Goal: Task Accomplishment & Management: Complete application form

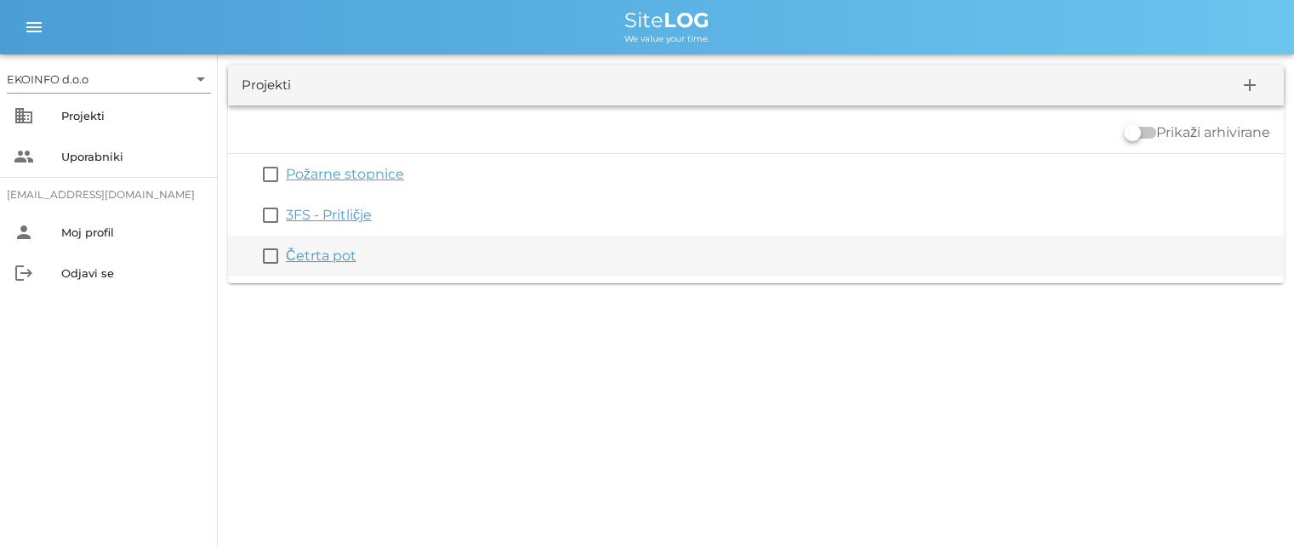
click at [317, 260] on link "Četrta pot" at bounding box center [321, 256] width 71 height 16
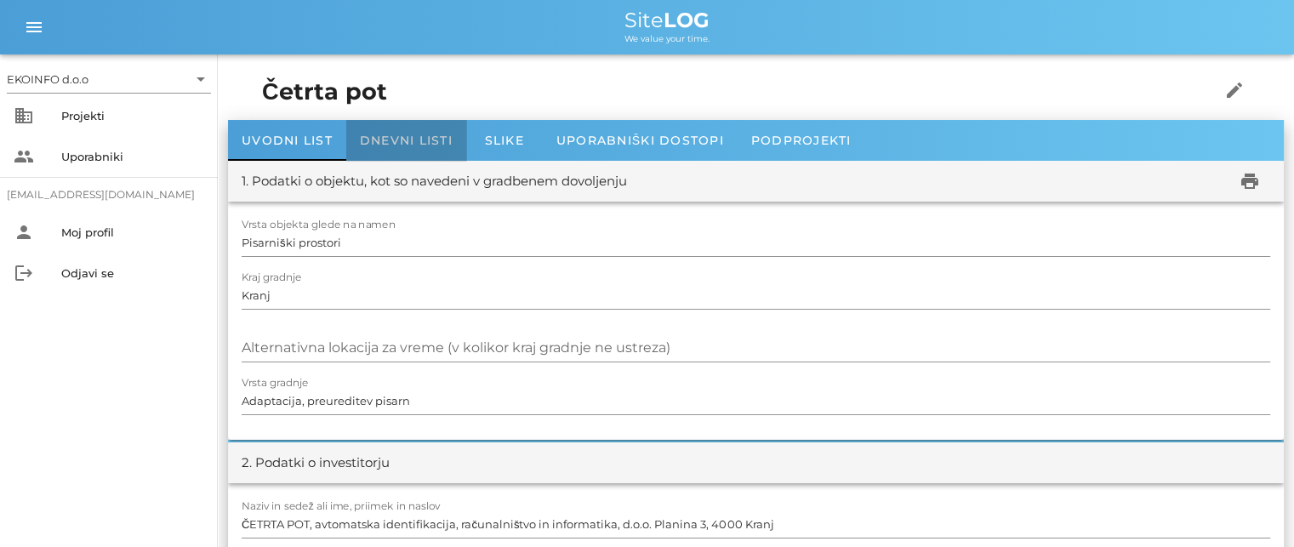
click at [395, 139] on span "Dnevni listi" at bounding box center [406, 140] width 93 height 15
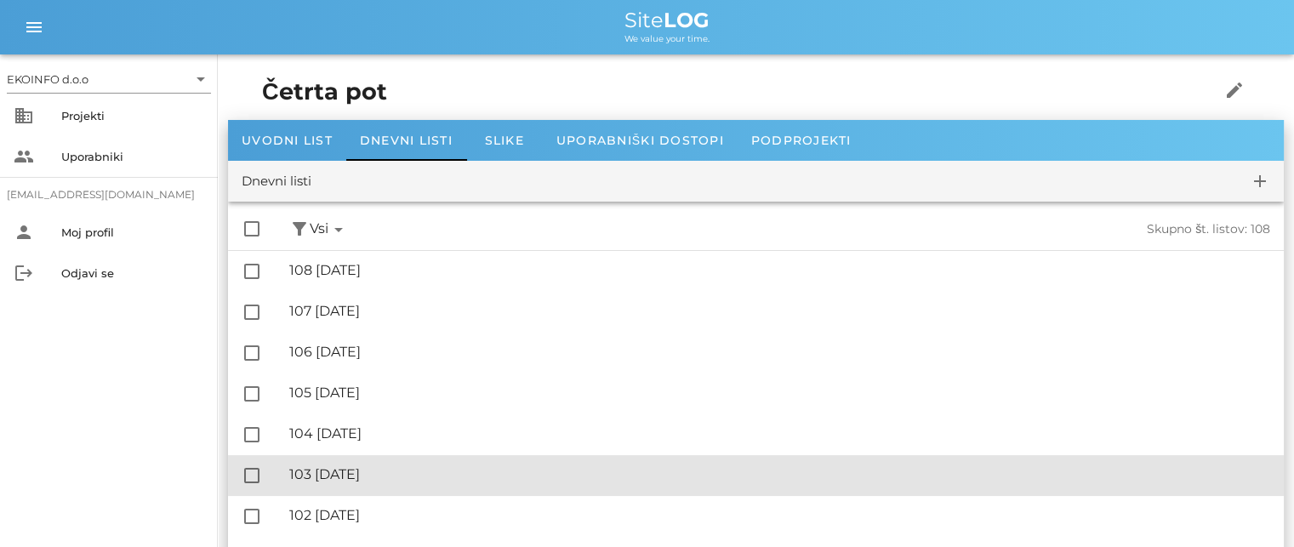
click at [387, 481] on div "🔏 103 [DATE]" at bounding box center [779, 474] width 981 height 16
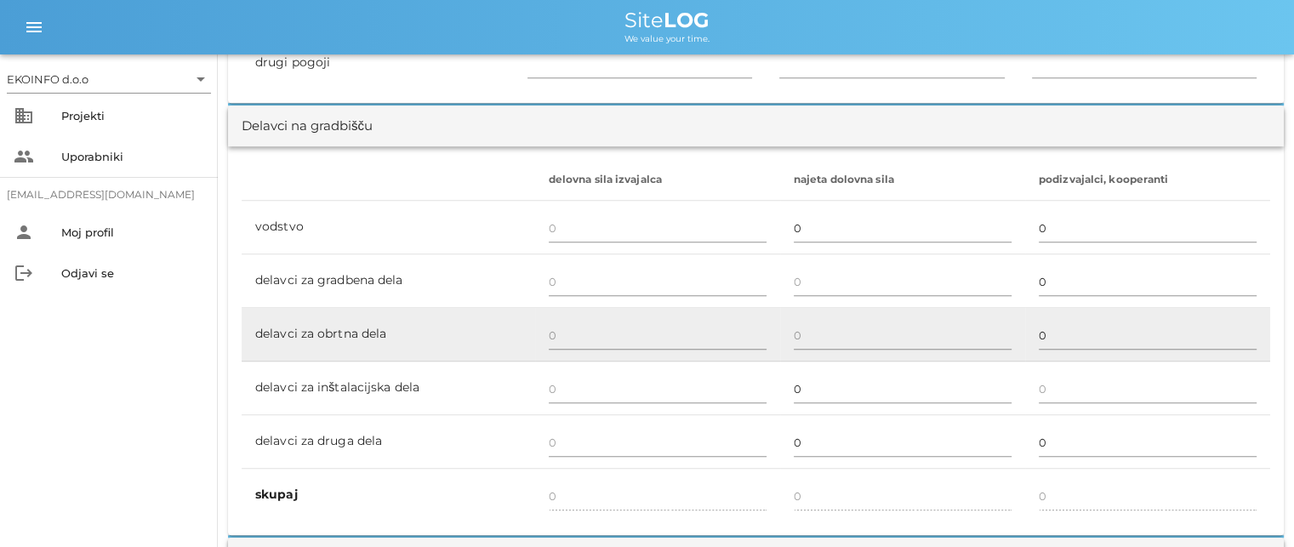
scroll to position [1021, 0]
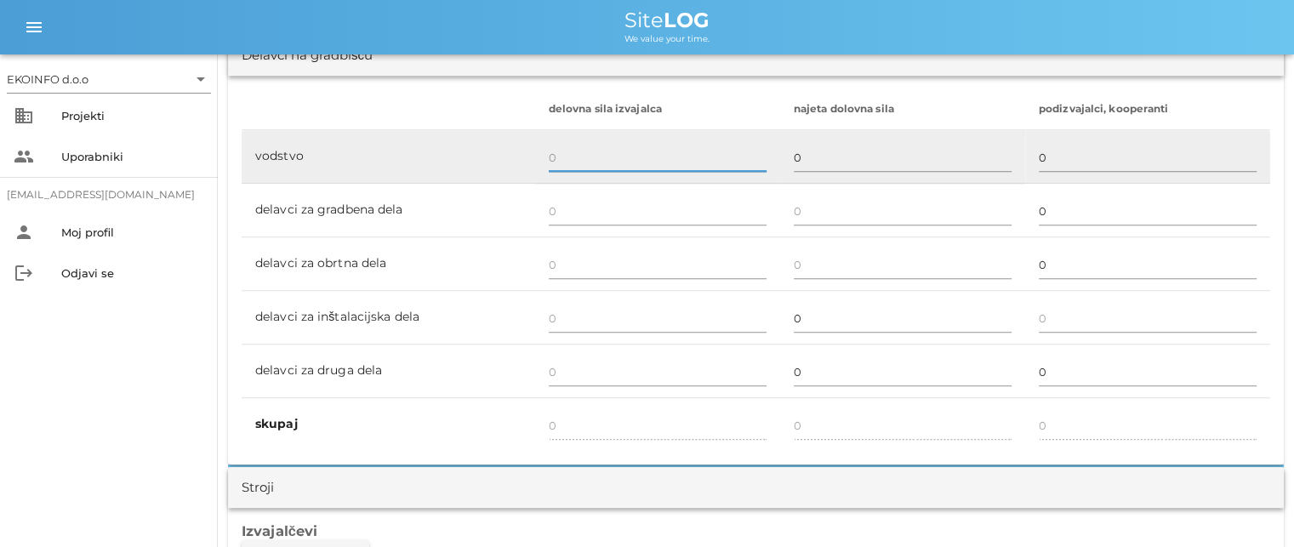
click at [568, 156] on input "text" at bounding box center [658, 157] width 218 height 27
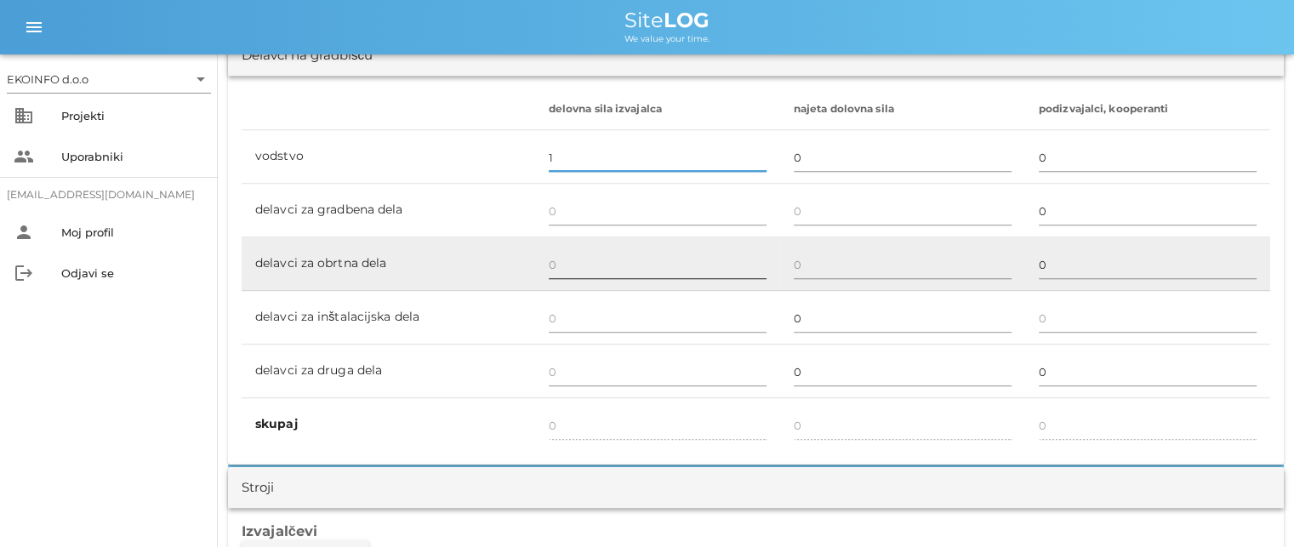
type input "1"
click at [568, 265] on input "text" at bounding box center [658, 264] width 218 height 27
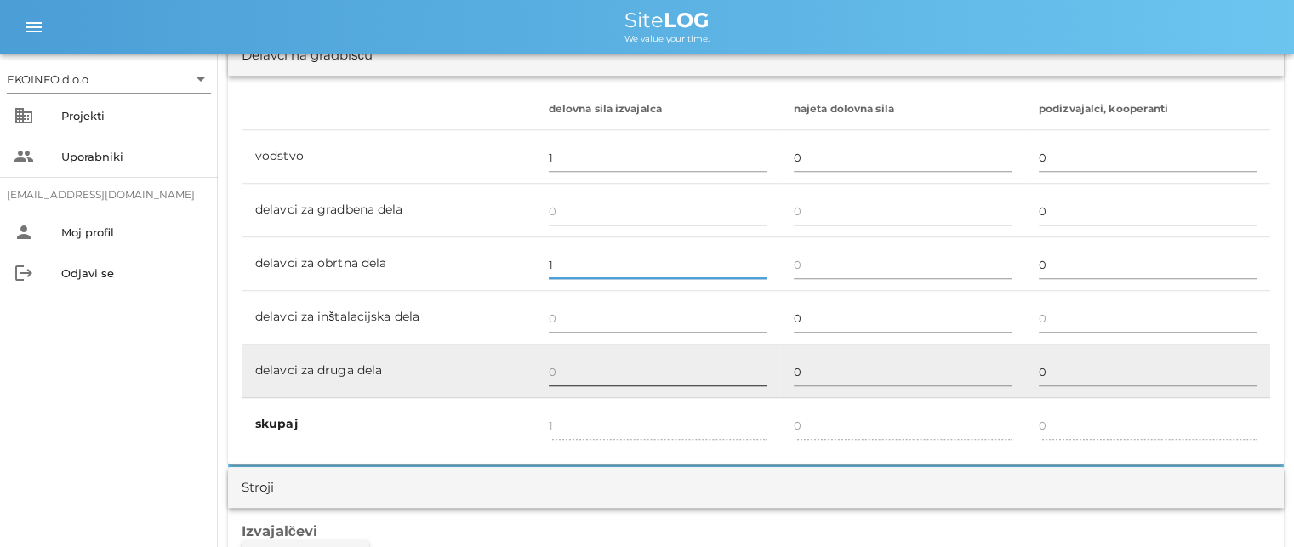
type input "1"
type input "2"
click at [572, 366] on input "text" at bounding box center [658, 371] width 218 height 27
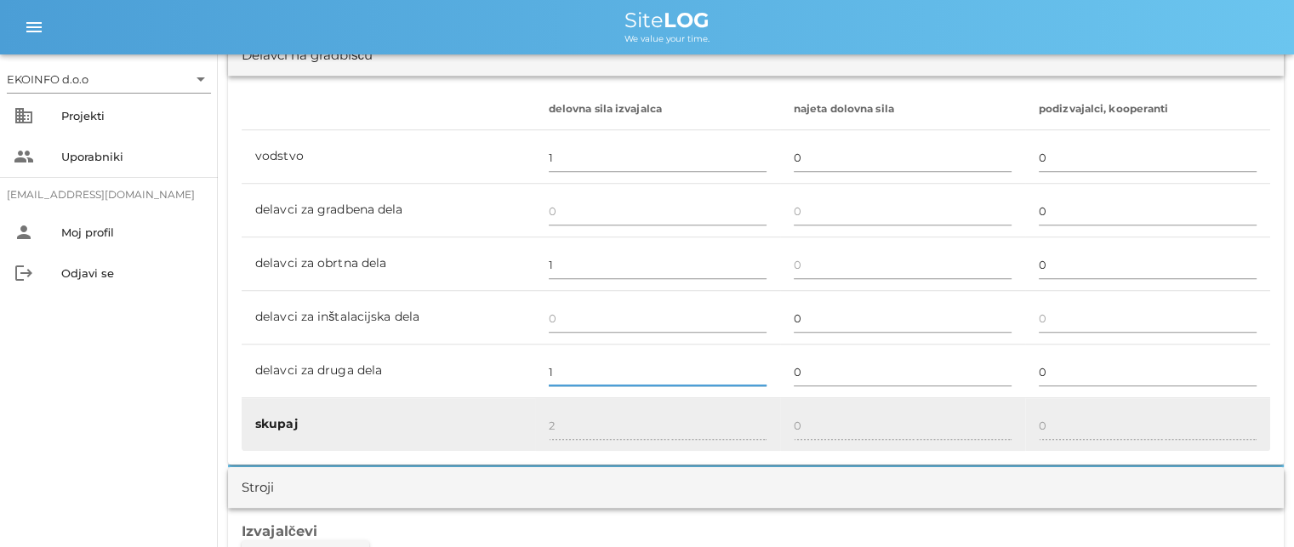
type input "1"
type input "3"
click at [571, 402] on div "3" at bounding box center [658, 425] width 218 height 49
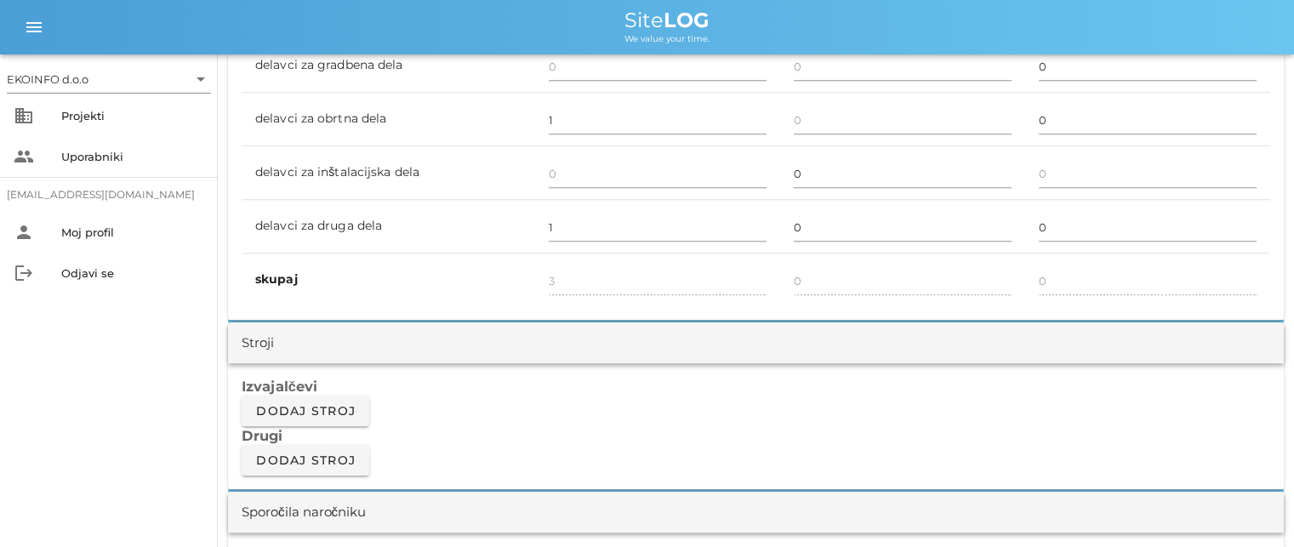
scroll to position [1361, 0]
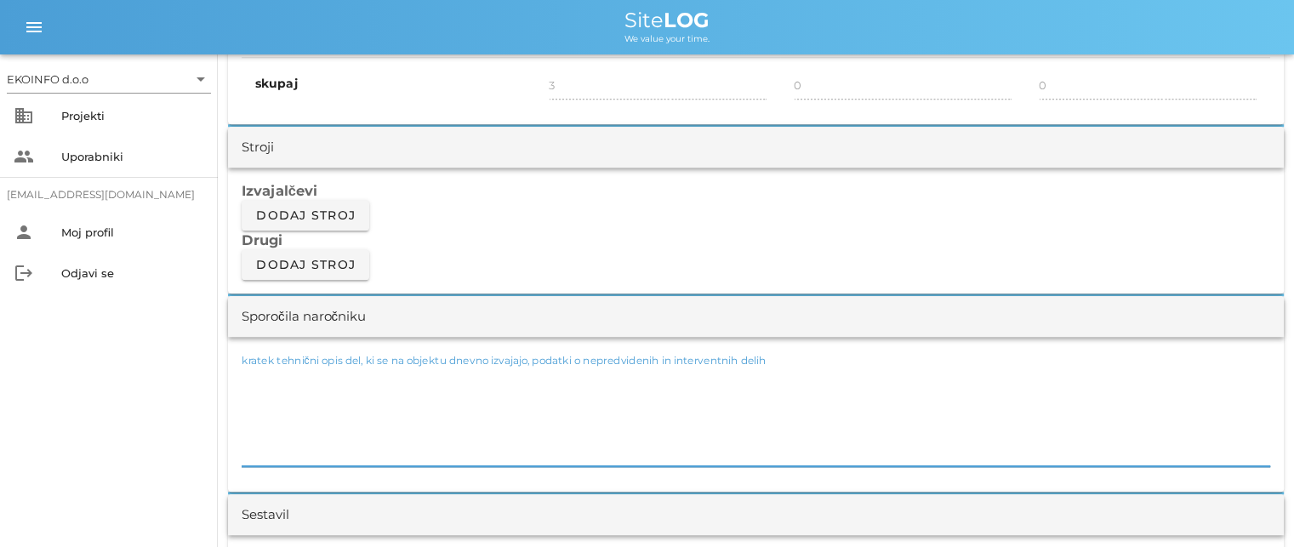
click at [282, 376] on div "kratek tehnični opis del, ki se na objektu dnevno izvajajo, podatki o nepredvid…" at bounding box center [756, 415] width 1028 height 102
paste textarea "dimenzije - steklo 119x210"
click at [445, 373] on textarea "-Montaža ALU okvirjev in stekel V106 dimenzije - steklo 119x210" at bounding box center [756, 415] width 1028 height 102
click at [595, 376] on textarea "-Montaža ALU okvirjev in stekel V106 dimenzije - steklo 119x210" at bounding box center [756, 415] width 1028 height 102
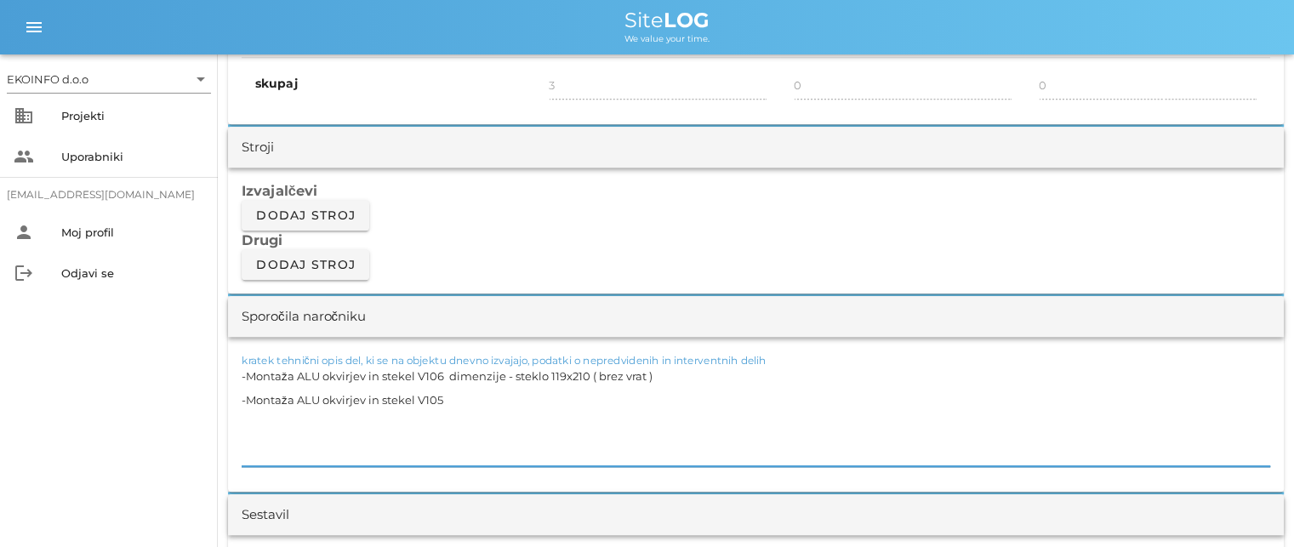
paste textarea "dimenzije - steklo 120x210"
click at [444, 398] on textarea "-Montaža ALU okvirjev in stekel V106 dimenzije - steklo 119x210 ( brez vrat ) -…" at bounding box center [756, 415] width 1028 height 102
click at [594, 396] on textarea "-Montaža ALU okvirjev in stekel V106 dimenzije - steklo 119x210 ( brez vrat ) -…" at bounding box center [756, 415] width 1028 height 102
paste textarea "dimenzije - steklo 120x210"
click at [240, 373] on div "kratek tehnični opis del, ki se na objektu dnevno izvajajo, podatki o nepredvid…" at bounding box center [755, 414] width 1055 height 155
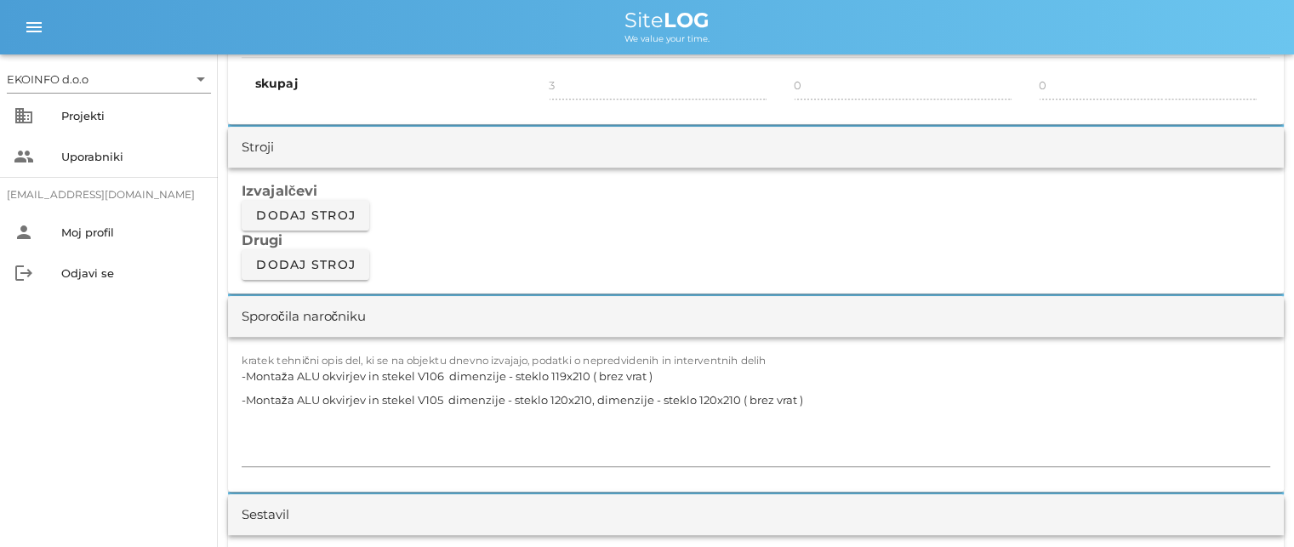
click at [239, 376] on div "kratek tehnični opis del, ki se na objektu dnevno izvajajo, podatki o nepredvid…" at bounding box center [755, 414] width 1055 height 155
click at [242, 374] on textarea "-Montaža ALU okvirjev in stekel V106 dimenzije - steklo 119x210 ( brez vrat ) -…" at bounding box center [756, 415] width 1028 height 102
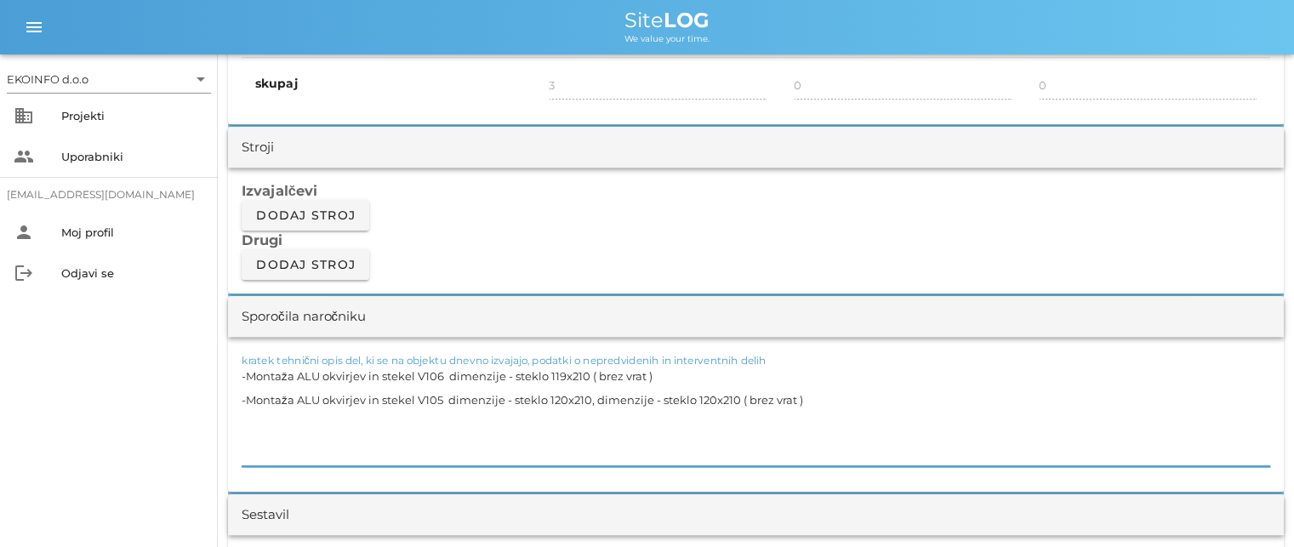
click at [242, 373] on textarea "-Montaža ALU okvirjev in stekel V106 dimenzije - steklo 119x210 ( brez vrat ) -…" at bounding box center [756, 415] width 1028 height 102
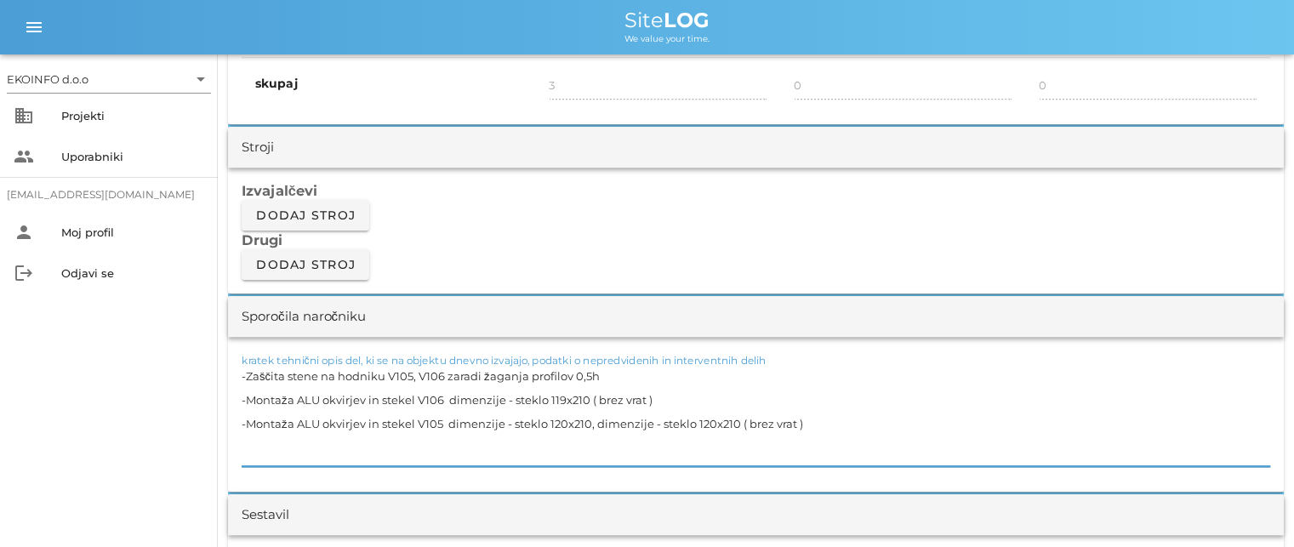
click at [667, 404] on textarea "-Zaščita stene na hodniku V105, V106 zaradi žaganja profilov 0,5h -Montaža ALU …" at bounding box center [756, 415] width 1028 height 102
drag, startPoint x: 833, startPoint y: 423, endPoint x: 822, endPoint y: 424, distance: 11.2
click at [829, 422] on textarea "-Zaščita stene na hodniku V105, V106 zaradi žaganja profilov 0,5h -Montaža ALU …" at bounding box center [756, 415] width 1028 height 102
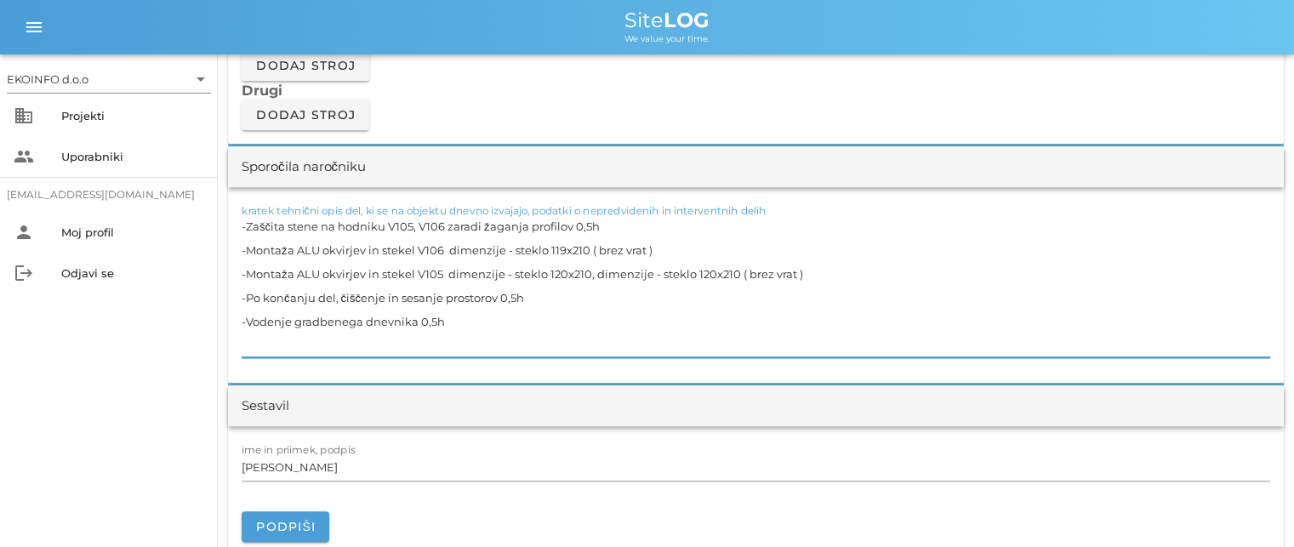
scroll to position [1531, 0]
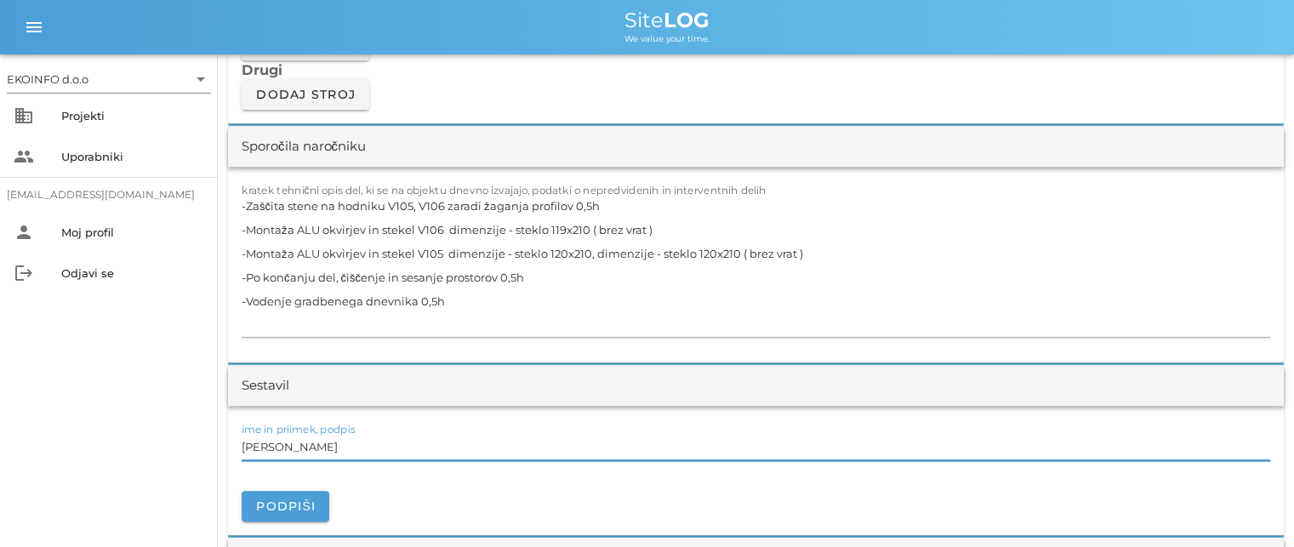
click at [328, 448] on input "[PERSON_NAME]" at bounding box center [756, 446] width 1028 height 27
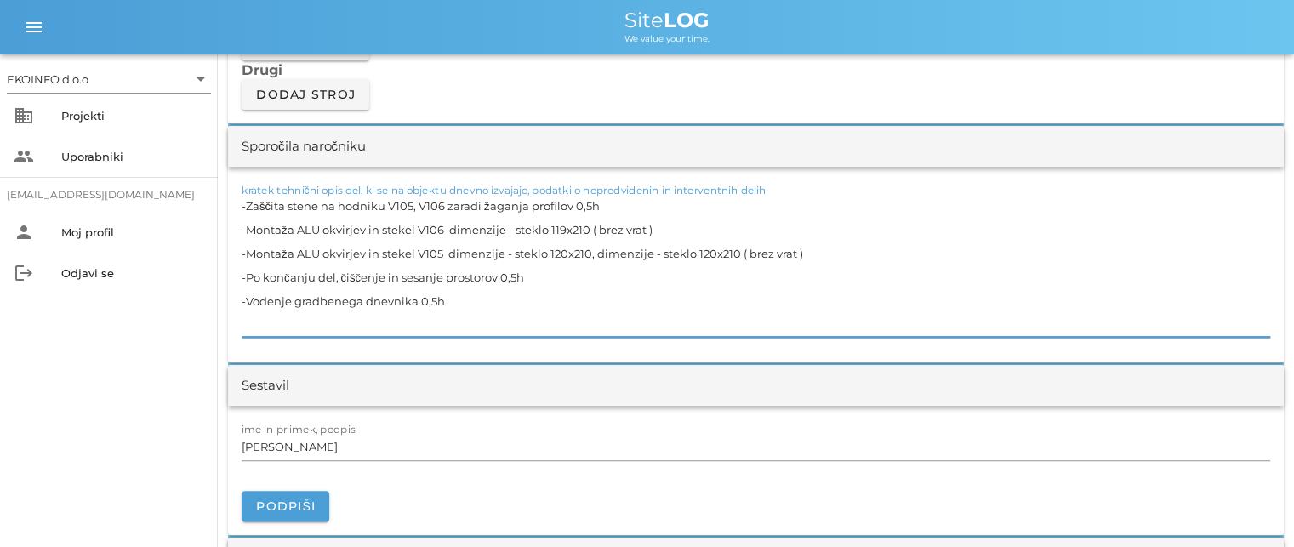
drag, startPoint x: 572, startPoint y: 202, endPoint x: 247, endPoint y: 210, distance: 325.0
click at [247, 210] on textarea "-Zaščita stene na hodniku V105, V106 zaradi žaganja profilov 0,5h -Montaža ALU …" at bounding box center [756, 265] width 1028 height 143
drag, startPoint x: 657, startPoint y: 224, endPoint x: 248, endPoint y: 226, distance: 409.1
click at [248, 226] on textarea "-Zaščita stene na hodniku V105, V106 zaradi žaganja profilov 0,5h -Montaža ALU …" at bounding box center [756, 265] width 1028 height 143
click at [414, 228] on textarea "-Zaščita stene na hodniku V105, V106 zaradi žaganja profilov 0,5h -Montaža ALU …" at bounding box center [756, 265] width 1028 height 143
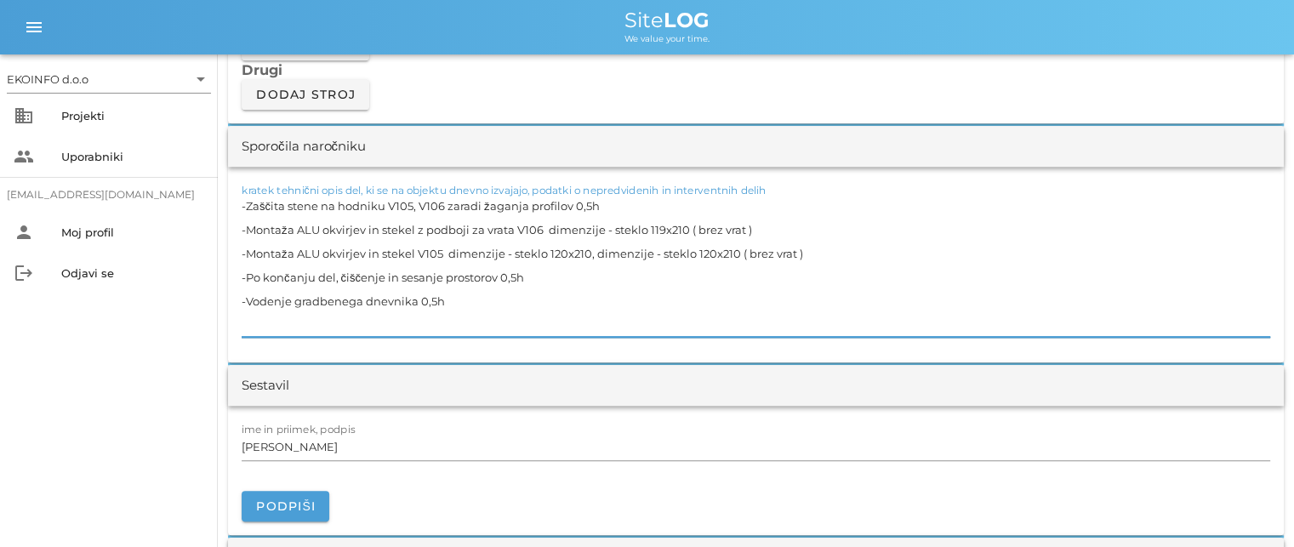
drag, startPoint x: 752, startPoint y: 229, endPoint x: 244, endPoint y: 230, distance: 507.8
click at [244, 230] on textarea "-Zaščita stene na hodniku V105, V106 zaradi žaganja profilov 0,5h -Montaža ALU …" at bounding box center [756, 265] width 1028 height 143
click at [413, 251] on textarea "-Zaščita stene na hodniku V105, V106 zaradi žaganja profilov 0,5h -Montaža ALU …" at bounding box center [756, 265] width 1028 height 143
click at [422, 230] on textarea "-Zaščita stene na hodniku V105, V106 zaradi žaganja profilov 0,5h -Montaža ALU …" at bounding box center [756, 265] width 1028 height 143
click at [412, 251] on textarea "-Zaščita stene na hodniku V105, V106 zaradi žaganja profilov 0,5h -Montaža ALU …" at bounding box center [756, 265] width 1028 height 143
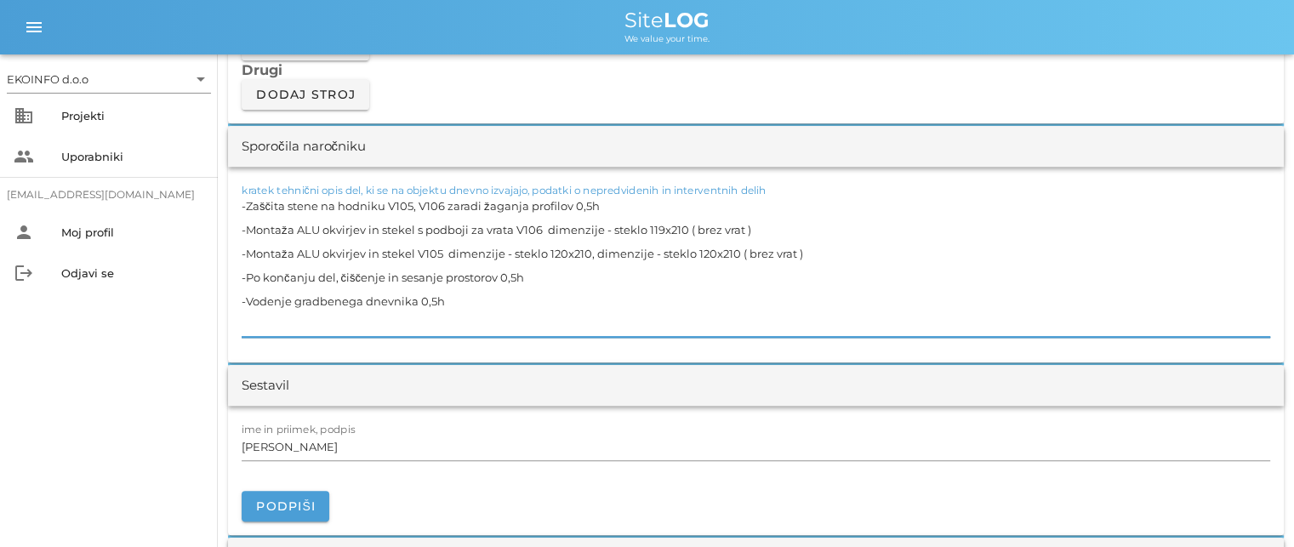
click at [413, 251] on textarea "-Zaščita stene na hodniku V105, V106 zaradi žaganja profilov 0,5h -Montaža ALU …" at bounding box center [756, 265] width 1028 height 143
click at [681, 258] on textarea "-Zaščita stene na hodniku V105, V106 zaradi žaganja profilov 0,5h -Montaža ALU …" at bounding box center [756, 265] width 1028 height 143
click at [595, 256] on textarea "-Zaščita stene na hodniku V105, V106 zaradi žaganja profilov 0,5h -Montaža ALU …" at bounding box center [756, 265] width 1028 height 143
click at [464, 303] on textarea "-Zaščita stene na hodniku V105, V106 zaradi žaganja profilov 0,5h -Montaža ALU …" at bounding box center [756, 265] width 1028 height 143
drag, startPoint x: 902, startPoint y: 251, endPoint x: 245, endPoint y: 252, distance: 656.6
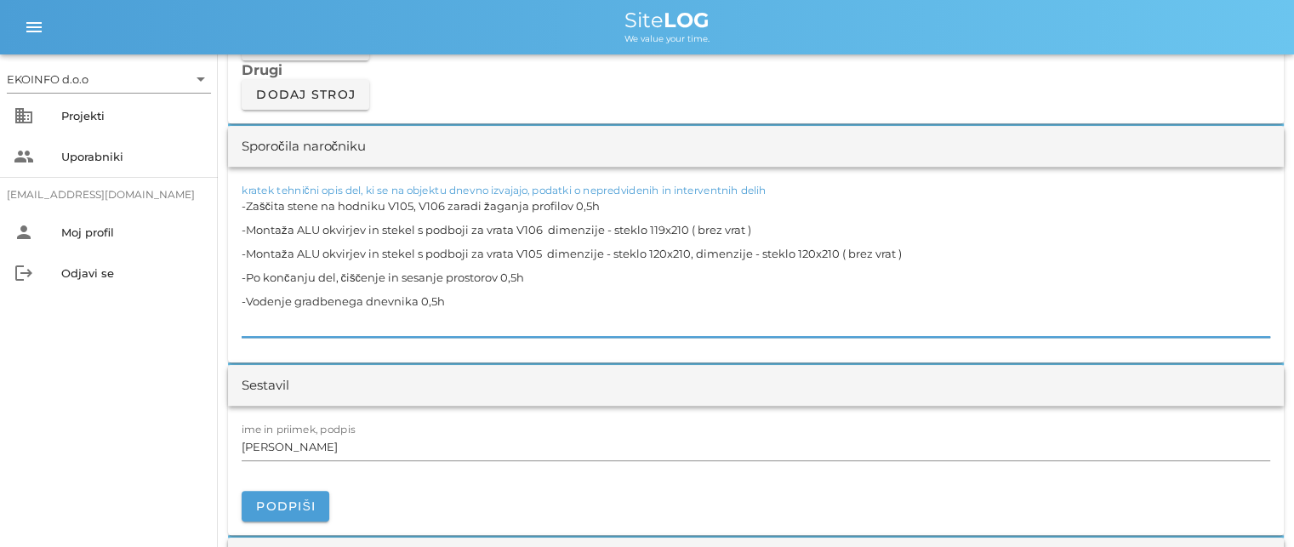
click at [245, 252] on textarea "-Zaščita stene na hodniku V105, V106 zaradi žaganja profilov 0,5h -Montaža ALU …" at bounding box center [756, 265] width 1028 height 143
click at [424, 296] on textarea "-Zaščita stene na hodniku V105, V106 zaradi žaganja profilov 0,5h -Montaža ALU …" at bounding box center [756, 265] width 1028 height 143
drag, startPoint x: 498, startPoint y: 277, endPoint x: 245, endPoint y: 279, distance: 252.6
click at [245, 279] on textarea "-Zaščita stene na hodniku V105, V106 zaradi žaganja profilov 0,5h -Montaža ALU …" at bounding box center [756, 265] width 1028 height 143
drag, startPoint x: 420, startPoint y: 298, endPoint x: 246, endPoint y: 291, distance: 174.5
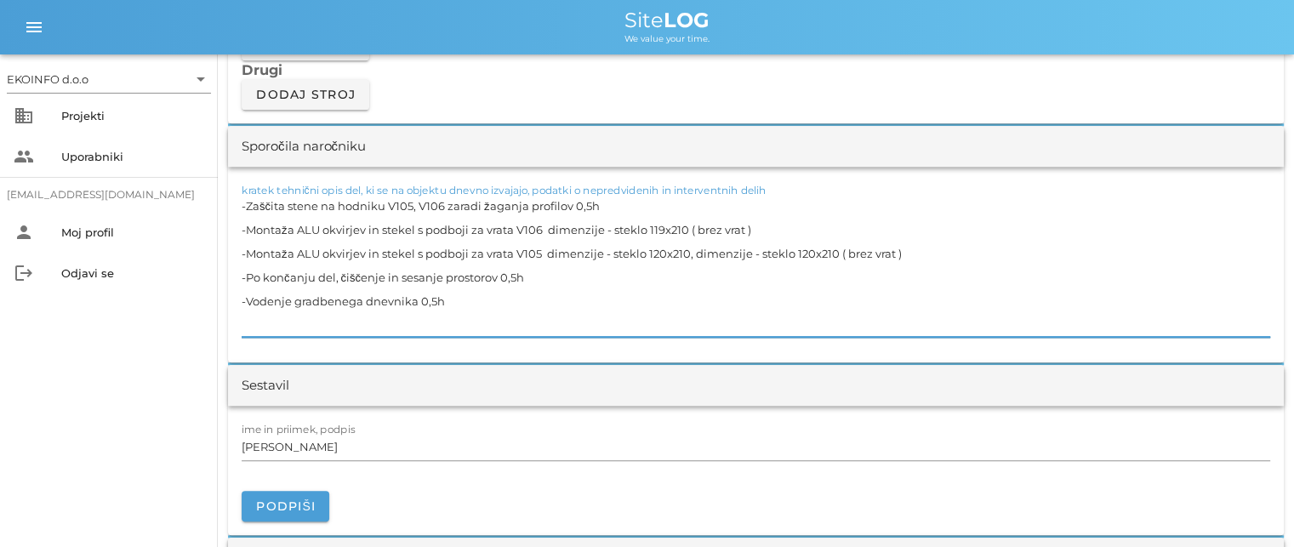
click at [246, 291] on textarea "-Zaščita stene na hodniku V105, V106 zaradi žaganja profilov 0,5h -Montaža ALU …" at bounding box center [756, 265] width 1028 height 143
click at [569, 202] on textarea "-Zaščita stene na hodniku V105, V106 zaradi žaganja profilov 0,5h -Montaža ALU …" at bounding box center [756, 265] width 1028 height 143
click at [435, 300] on textarea "-Zaščita stene na hodniku V105, V106 zaradi žaganja profilov 4,5m2 0,5h -Montaž…" at bounding box center [756, 265] width 1028 height 143
type textarea "-Zaščita stene na hodniku V105, V106 zaradi žaganja profilov 4,5m2 0,5h -Montaž…"
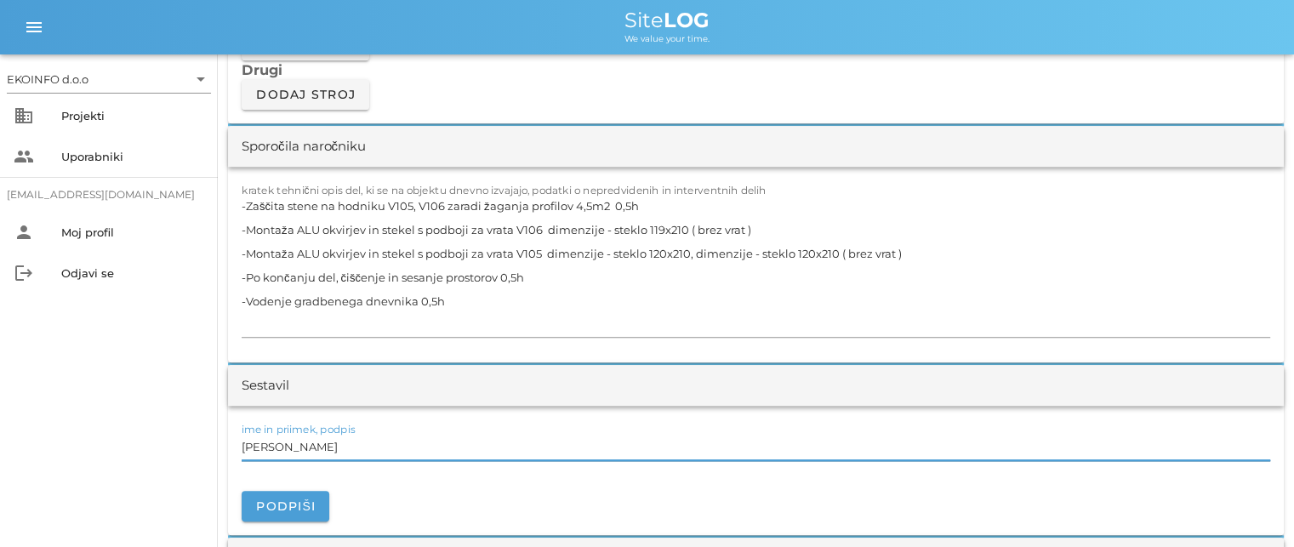
click at [324, 441] on input "[PERSON_NAME]" at bounding box center [756, 446] width 1028 height 27
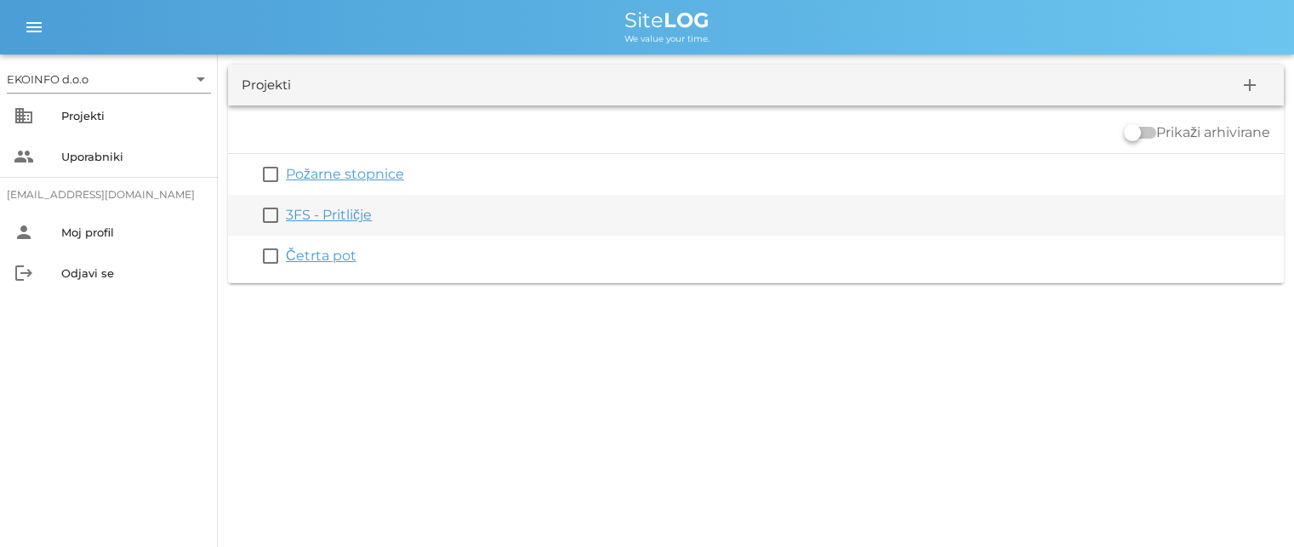
click at [323, 225] on div "check_box_outline_blank 3FS - Pritličje" at bounding box center [755, 215] width 1055 height 41
click at [316, 213] on link "3FS - Pritličje" at bounding box center [329, 215] width 86 height 16
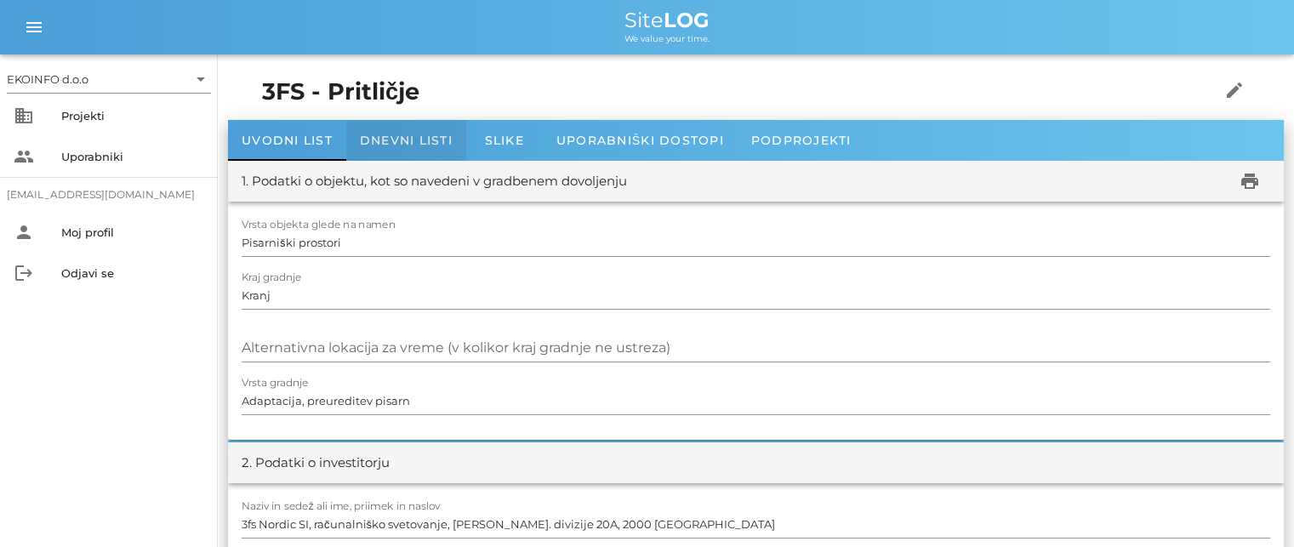
click at [389, 136] on span "Dnevni listi" at bounding box center [406, 140] width 93 height 15
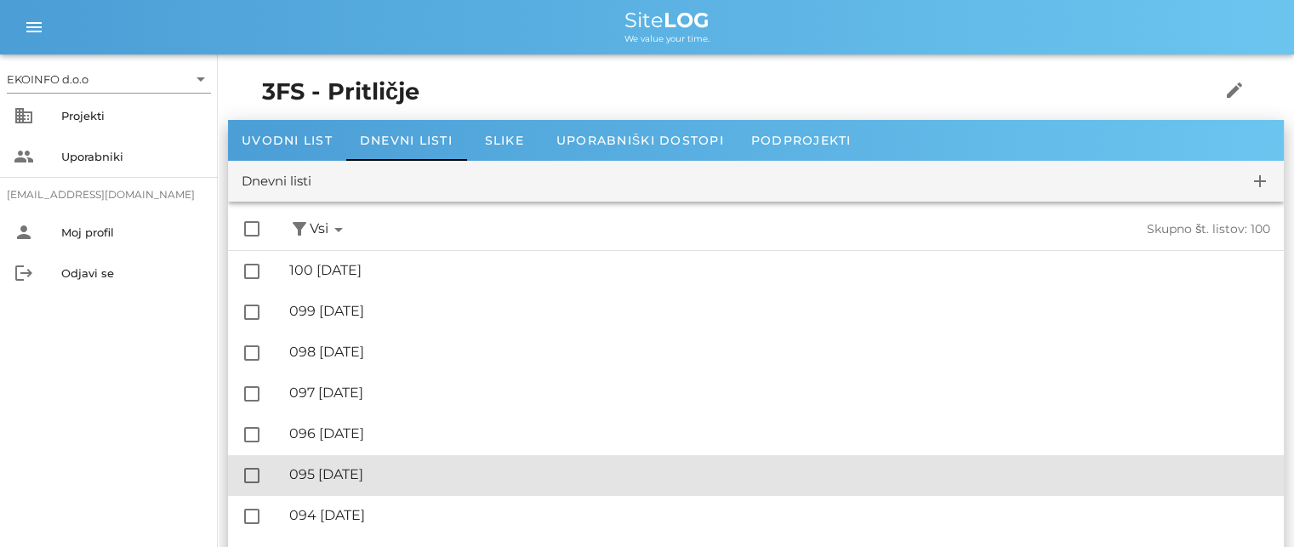
click at [380, 473] on div "🔏 095 [DATE]" at bounding box center [779, 474] width 981 height 16
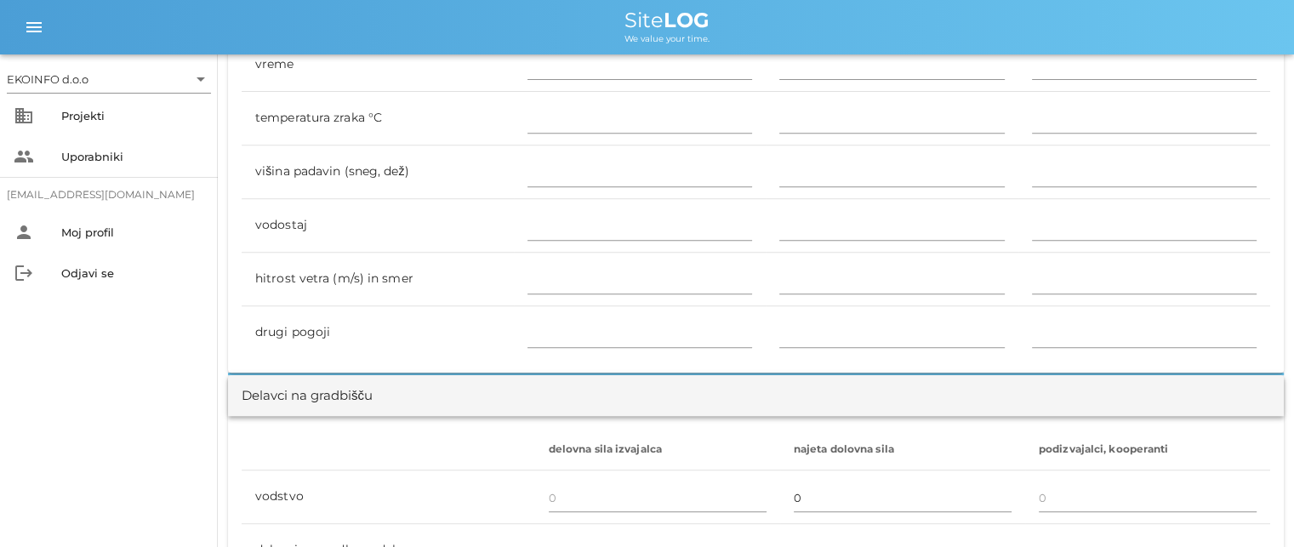
scroll to position [851, 0]
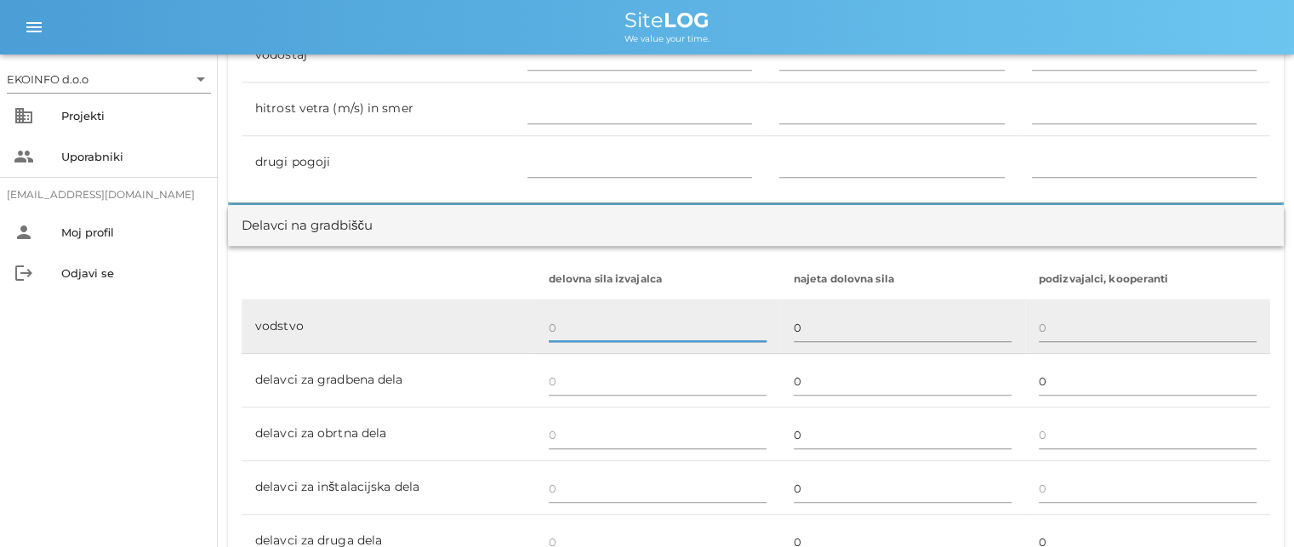
click at [555, 333] on input "text" at bounding box center [658, 327] width 218 height 27
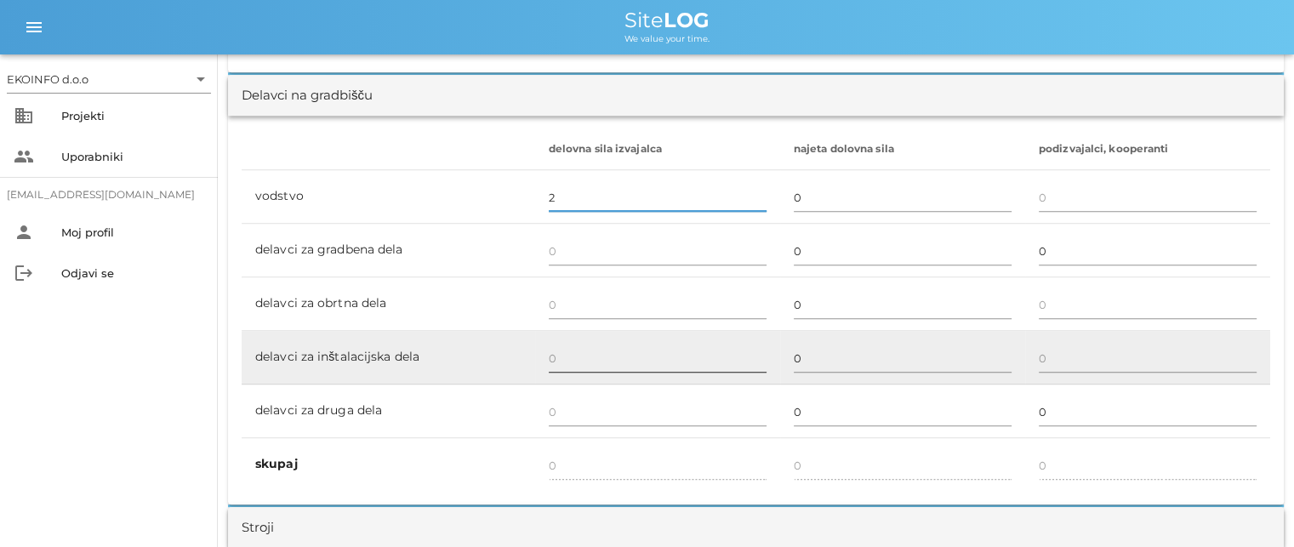
scroll to position [1021, 0]
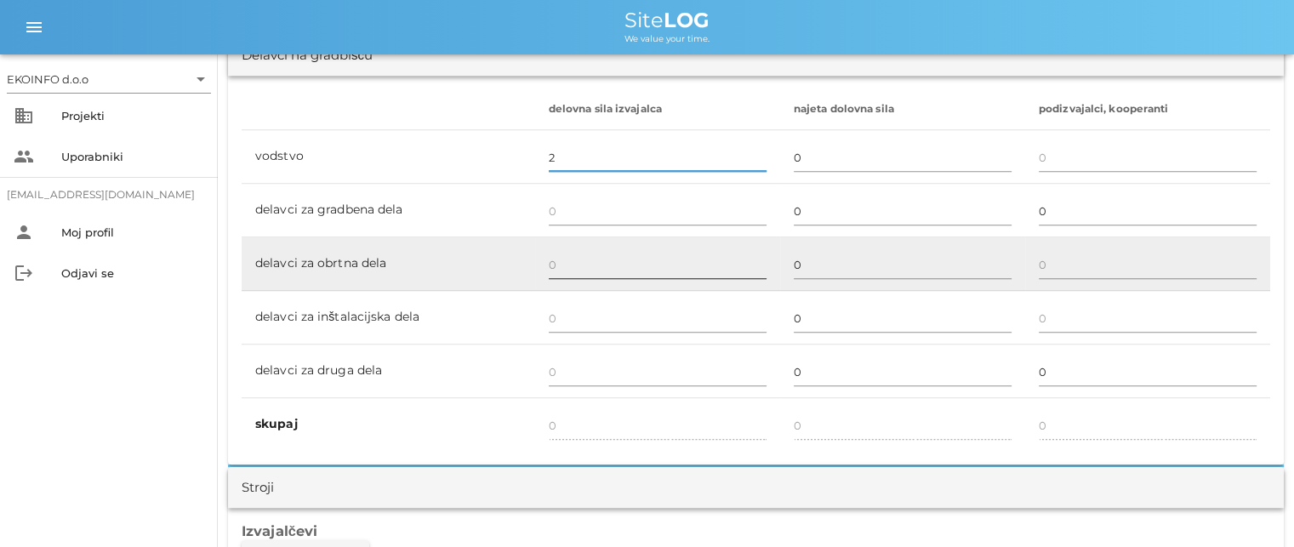
type input "2"
click at [554, 263] on input "text" at bounding box center [658, 264] width 218 height 27
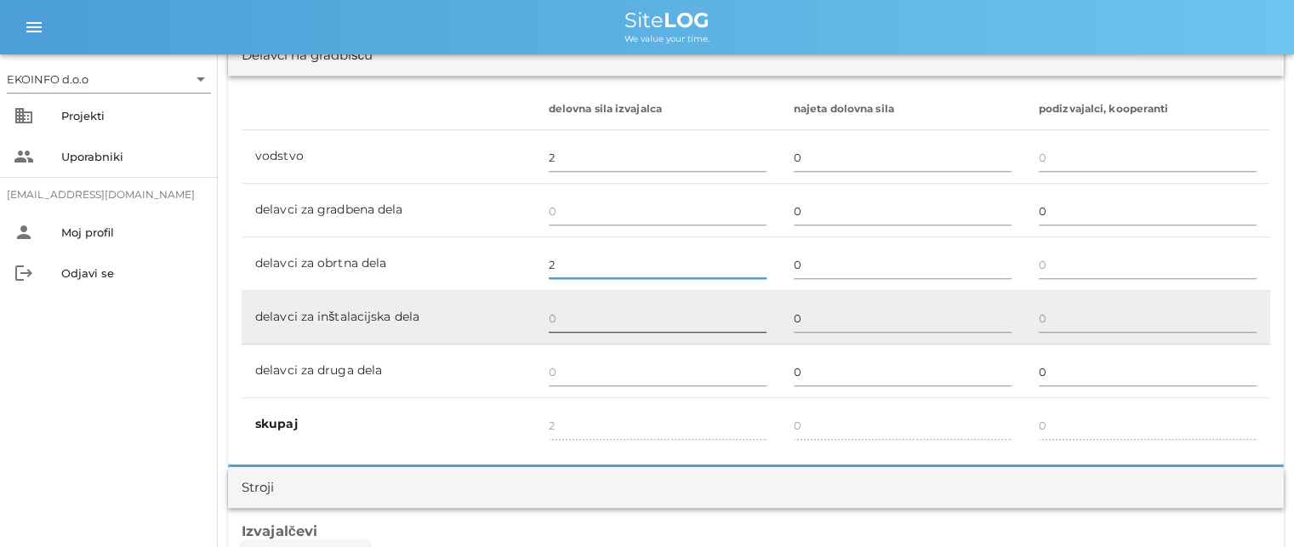
type input "2"
type input "4"
click at [559, 322] on input "text" at bounding box center [658, 317] width 218 height 27
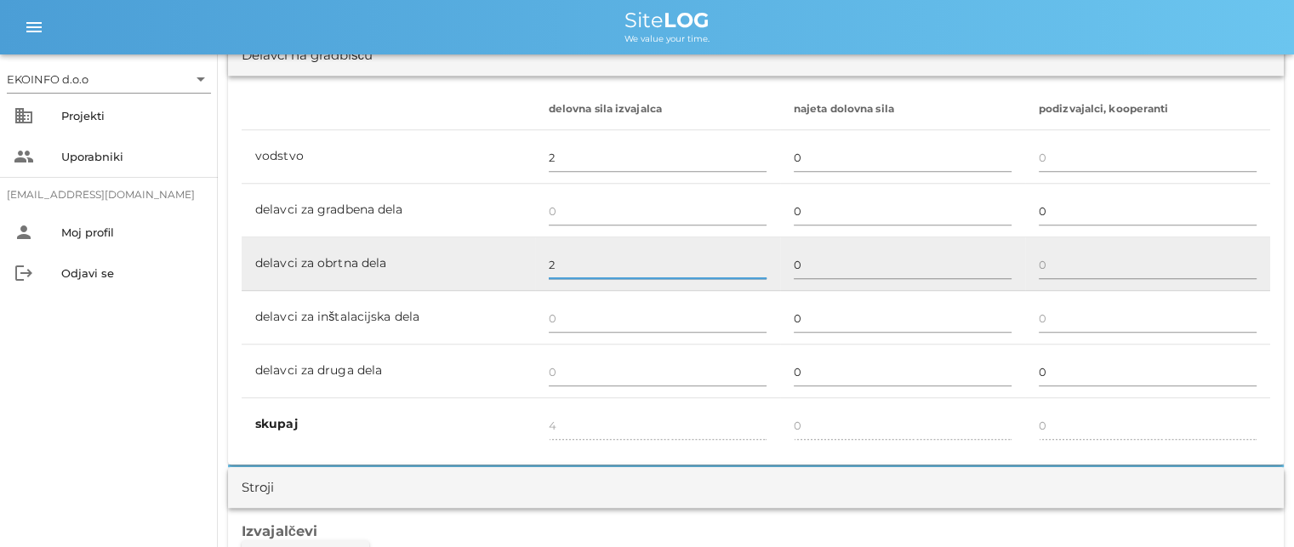
click at [549, 261] on input "2" at bounding box center [658, 264] width 218 height 27
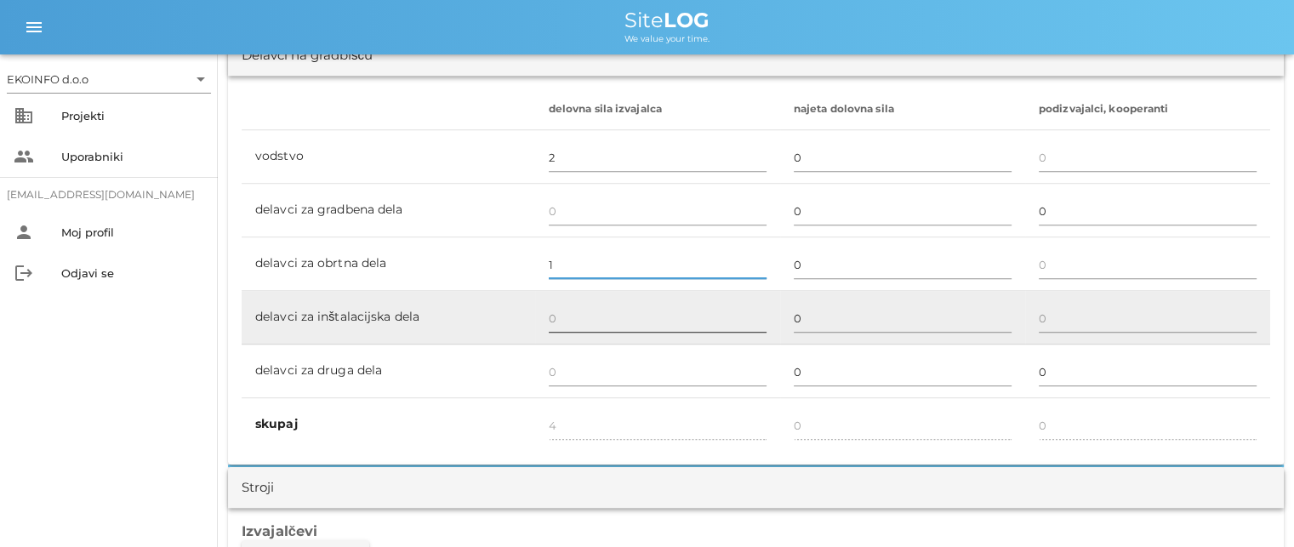
type input "1"
type input "3"
click at [550, 322] on input "text" at bounding box center [658, 317] width 218 height 27
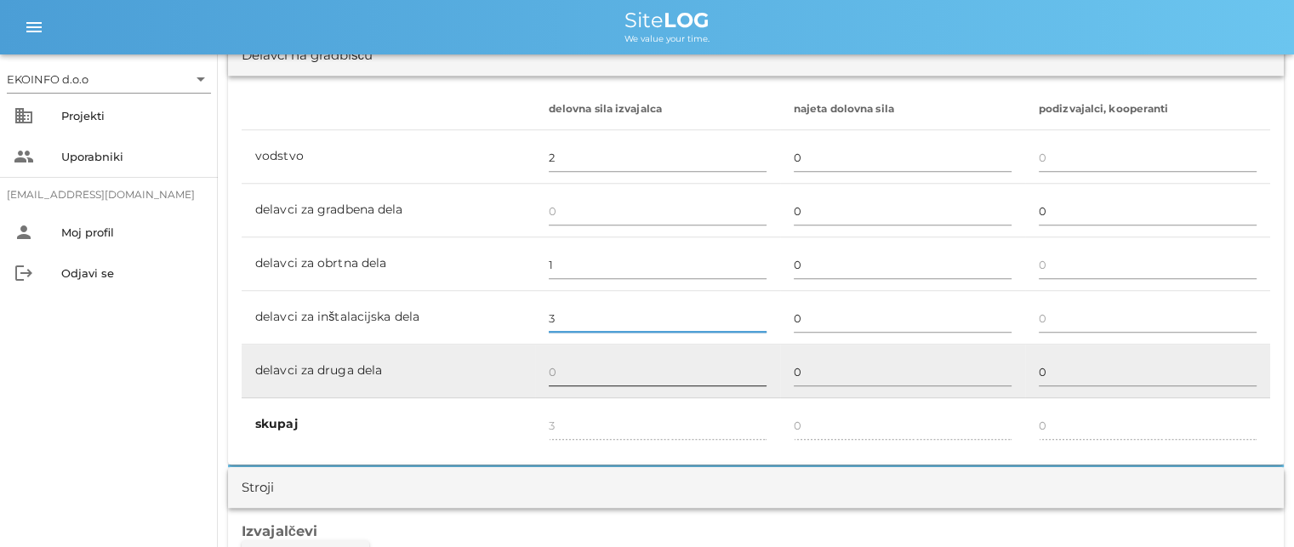
type input "3"
type input "6"
click at [559, 360] on input "text" at bounding box center [658, 371] width 218 height 27
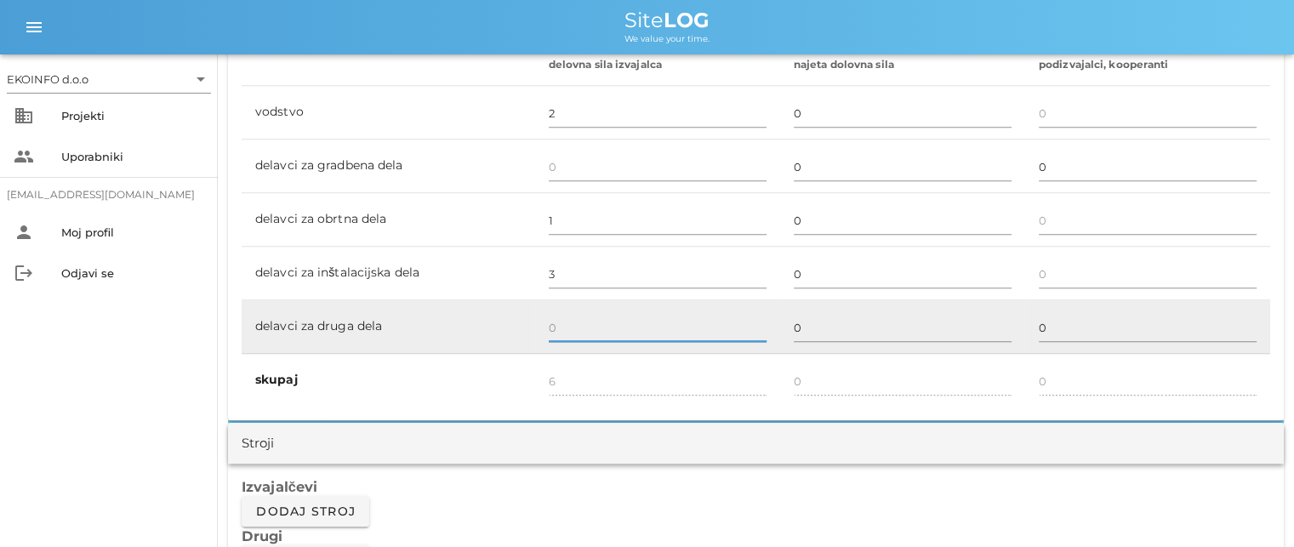
scroll to position [1191, 0]
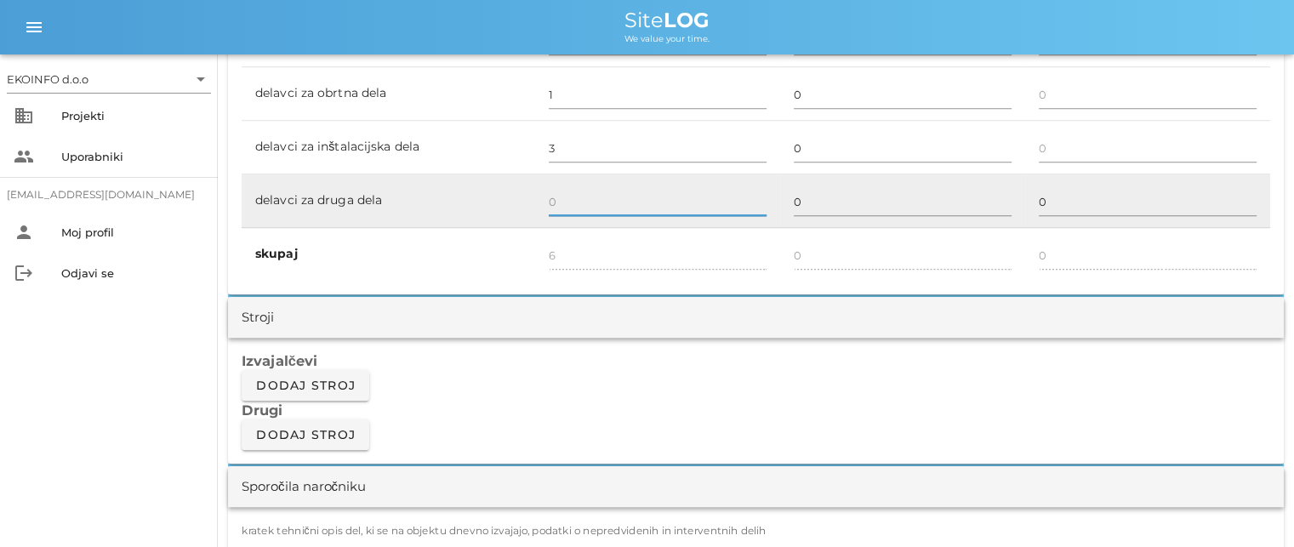
click at [555, 200] on input "text" at bounding box center [658, 201] width 218 height 27
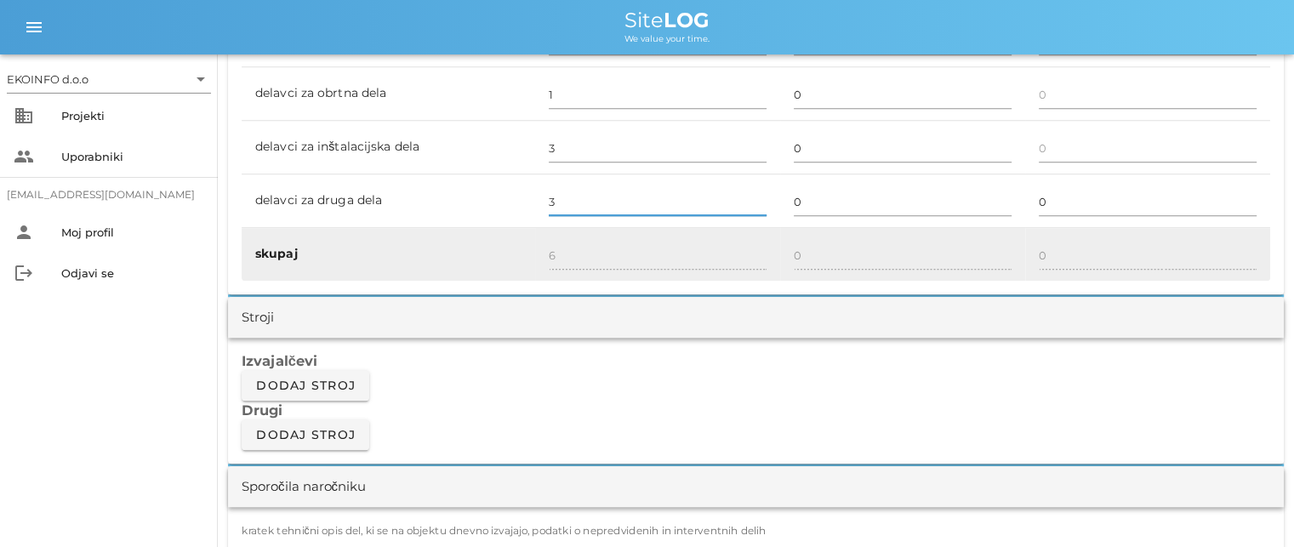
type input "3"
type input "9"
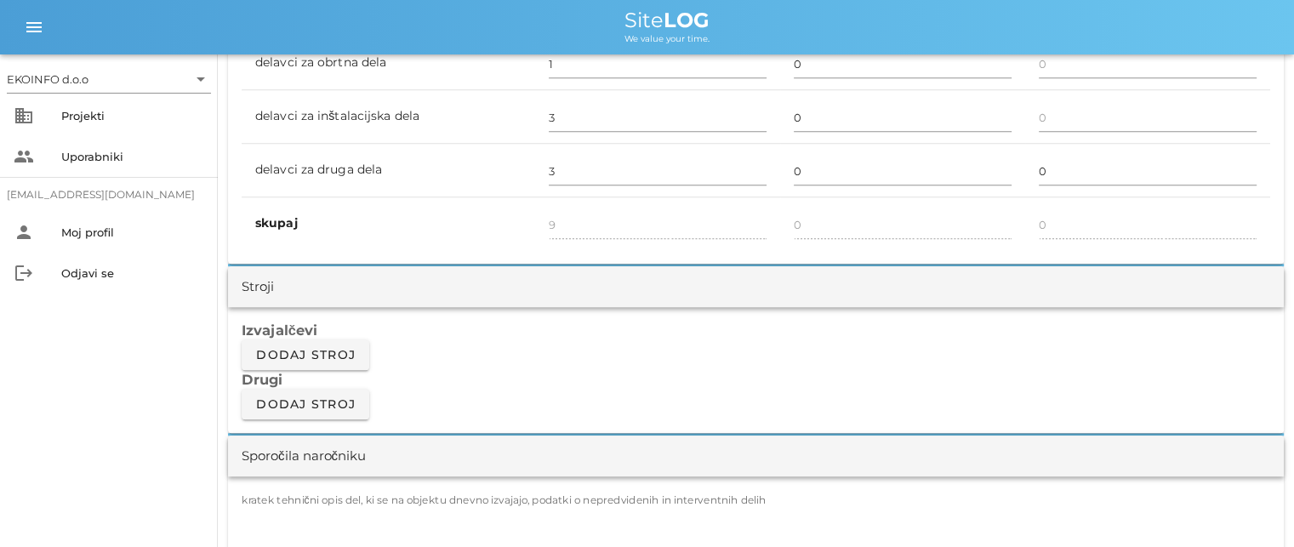
scroll to position [1276, 0]
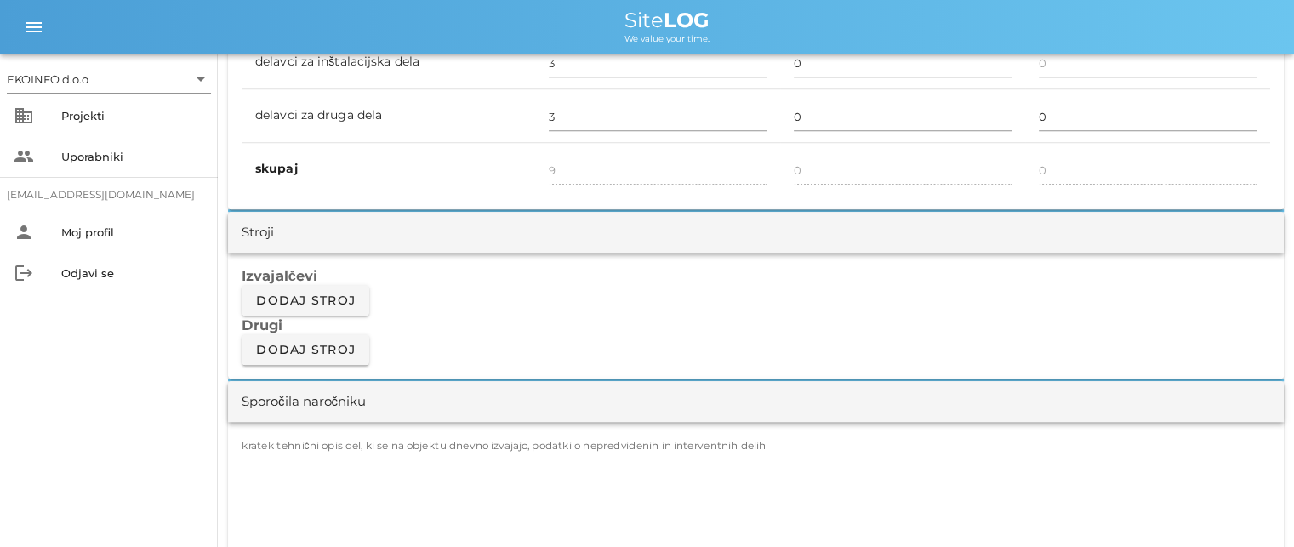
click at [287, 448] on label "kratek tehnični opis del, ki se na objektu dnevno izvajajo, podatki o nepredvid…" at bounding box center [504, 445] width 525 height 13
click at [287, 449] on textarea "kratek tehnični opis del, ki se na objektu dnevno izvajajo, podatki o nepredvid…" at bounding box center [756, 500] width 1028 height 102
click at [254, 458] on textarea "kratek tehnični opis del, ki se na objektu dnevno izvajajo, podatki o nepredvid…" at bounding box center [756, 500] width 1028 height 102
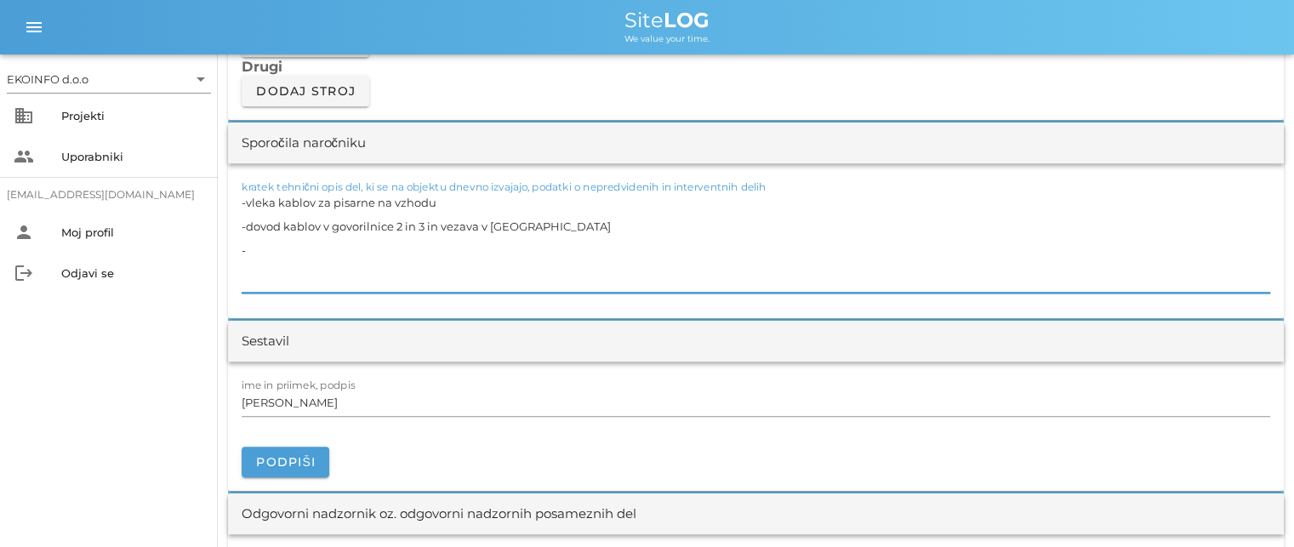
scroll to position [1494, 0]
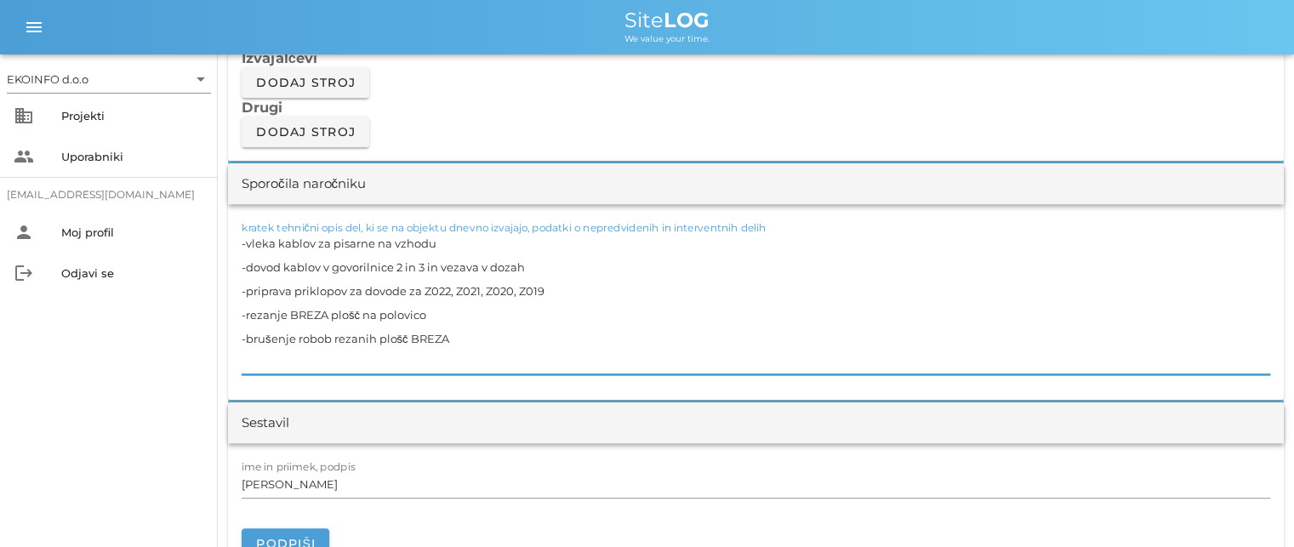
click at [330, 338] on textarea "-vleka kablov za pisarne na vzhodu -dovod kablov v govorilnice 2 in 3 in vezava…" at bounding box center [756, 302] width 1028 height 143
click at [247, 356] on textarea "-vleka kablov za pisarne na vzhodu -dovod kablov v govorilnice 2 in 3 in vezava…" at bounding box center [756, 302] width 1028 height 143
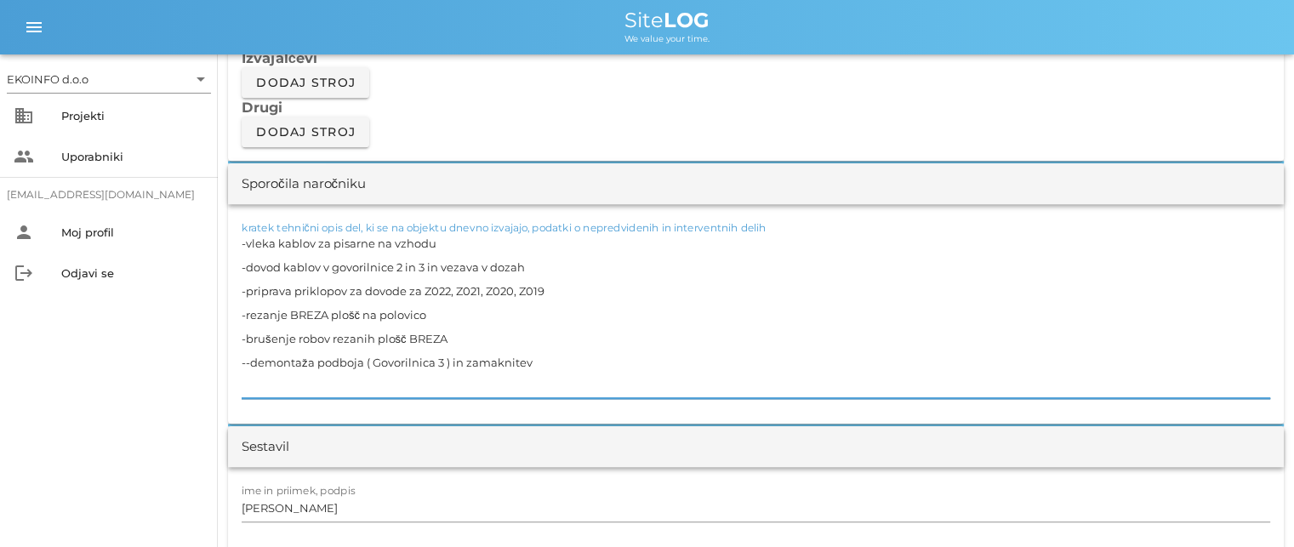
click at [264, 360] on textarea "-vleka kablov za pisarne na vzhodu -dovod kablov v govorilnice 2 in 3 in vezava…" at bounding box center [756, 314] width 1028 height 167
click at [574, 364] on textarea "-vleka kablov za pisarne na vzhodu -dovod kablov v govorilnice 2 in 3 in vezava…" at bounding box center [756, 314] width 1028 height 167
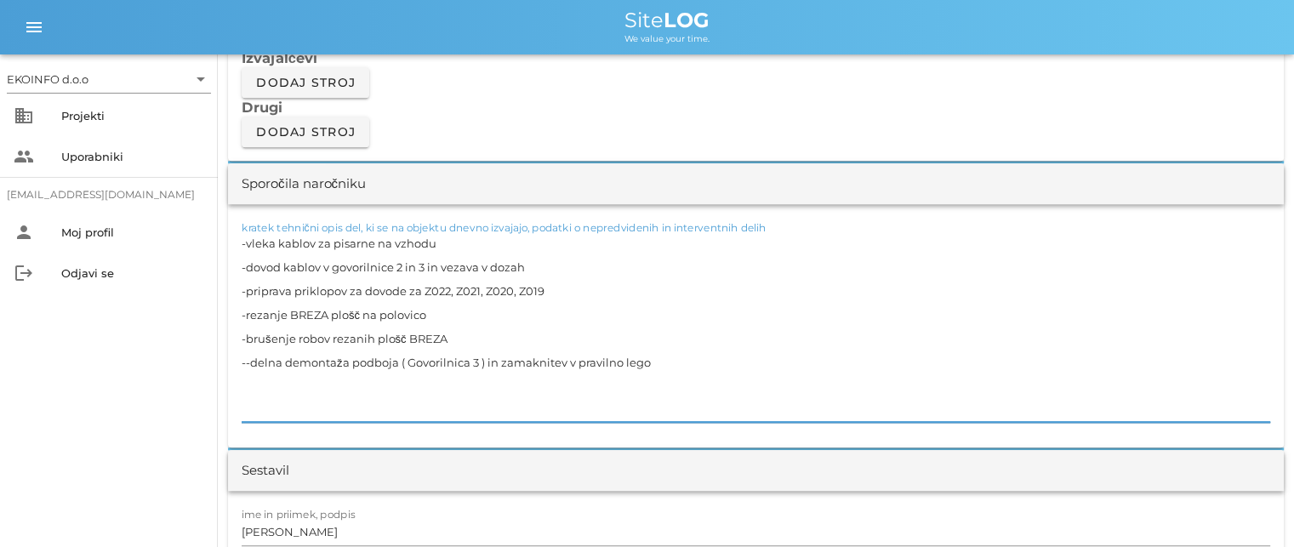
click at [244, 359] on textarea "-vleka kablov za pisarne na vzhodu -dovod kablov v govorilnice 2 in 3 in vezava…" at bounding box center [756, 326] width 1028 height 191
click at [248, 376] on textarea "-vleka kablov za pisarne na vzhodu -dovod kablov v govorilnice 2 in 3 in vezava…" at bounding box center [756, 326] width 1028 height 191
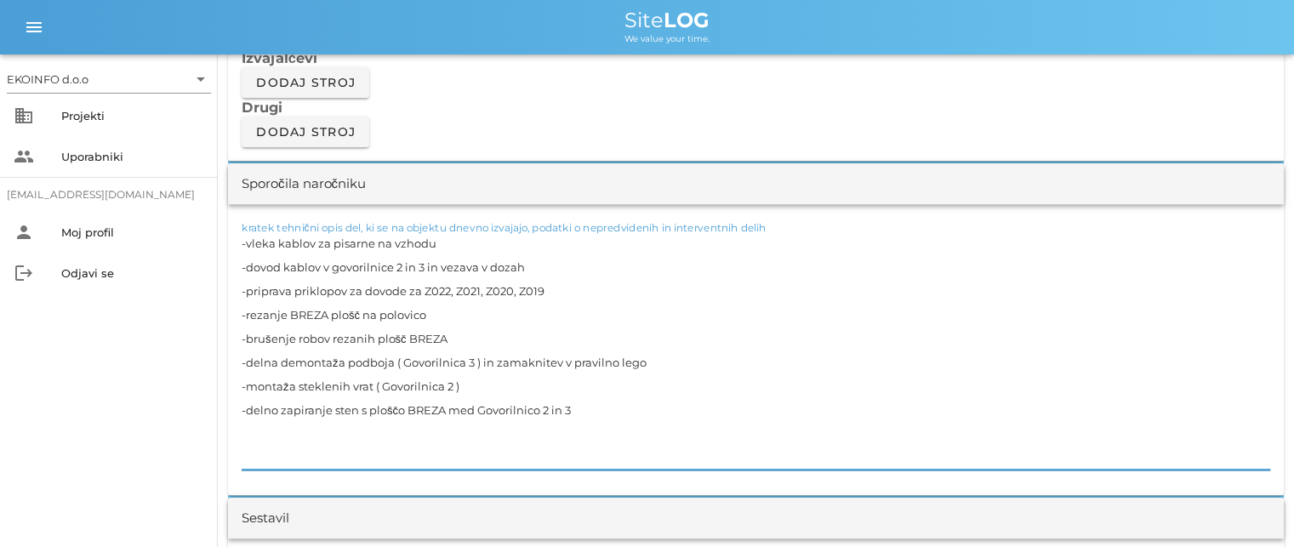
click at [369, 407] on textarea "-vleka kablov za pisarne na vzhodu -dovod kablov v govorilnice 2 in 3 in vezava…" at bounding box center [756, 350] width 1028 height 238
click at [364, 406] on textarea "-vleka kablov za pisarne na vzhodu -dovod kablov v govorilnice 2 in 3 in vezava…" at bounding box center [756, 350] width 1028 height 238
click at [451, 406] on textarea "-vleka kablov za pisarne na vzhodu -dovod kablov v govorilnice 2 in 3 in vezava…" at bounding box center [756, 350] width 1028 height 238
click at [263, 428] on textarea "-vleka kablov za pisarne na vzhodu -dovod kablov v govorilnice 2 in 3 in vezava…" at bounding box center [756, 350] width 1028 height 238
click at [551, 286] on textarea "-vleka kablov za pisarne na vzhodu -dovod kablov v govorilnice 2 in 3 in vezava…" at bounding box center [756, 350] width 1028 height 238
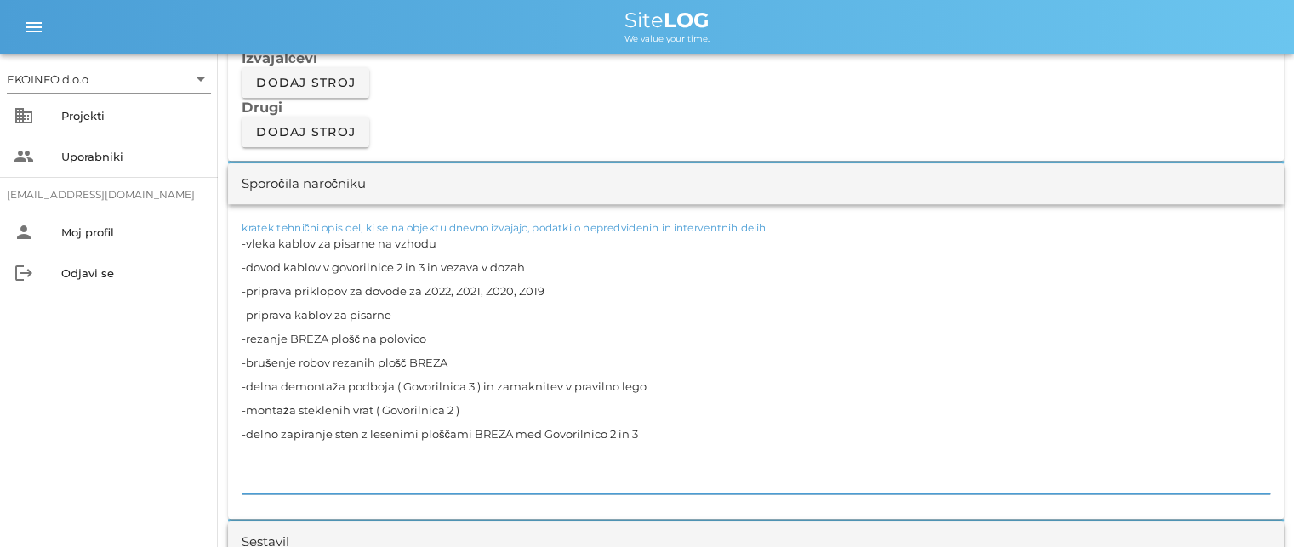
click at [542, 288] on textarea "-vleka kablov za pisarne na vzhodu -dovod kablov v govorilnice 2 in 3 in vezava…" at bounding box center [756, 362] width 1028 height 262
drag, startPoint x: 543, startPoint y: 288, endPoint x: 420, endPoint y: 295, distance: 123.5
click at [420, 295] on textarea "-vleka kablov za pisarne na vzhodu -dovod kablov v govorilnice 2 in 3 in vezava…" at bounding box center [756, 362] width 1028 height 262
click at [396, 314] on textarea "-vleka kablov za pisarne na vzhodu -dovod kablov v govorilnice 2 in 3 in vezava…" at bounding box center [756, 362] width 1028 height 262
paste textarea "Z022, Z021, Z020, Z019"
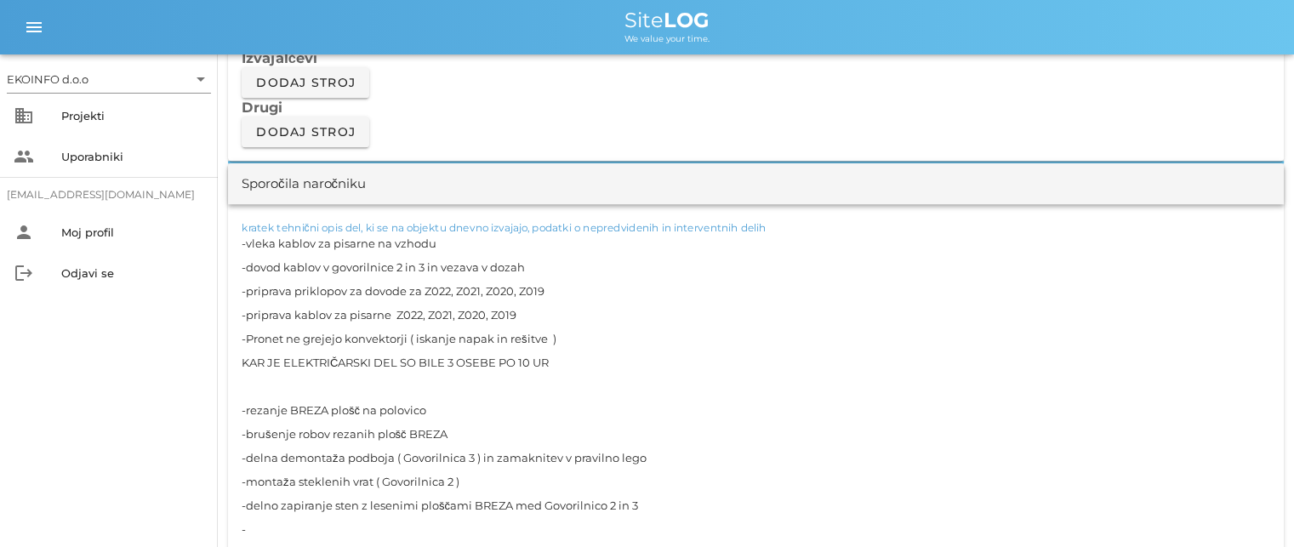
click at [452, 428] on textarea "-vleka kablov za pisarne na vzhodu -dovod kablov v govorilnice 2 in 3 in vezava…" at bounding box center [756, 397] width 1028 height 333
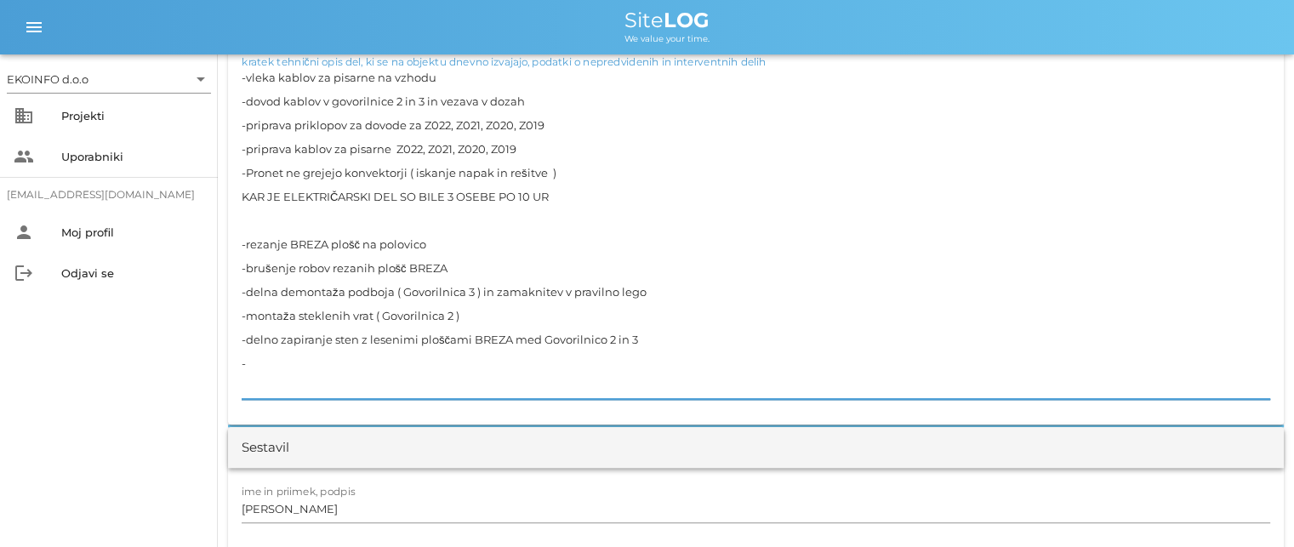
scroll to position [1664, 0]
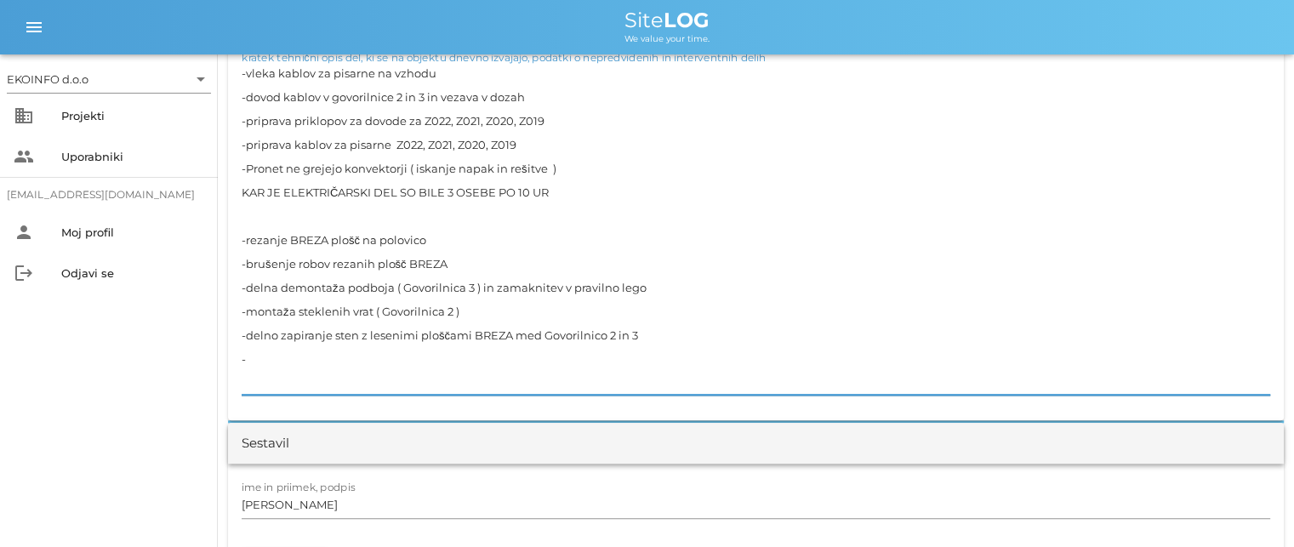
click at [657, 336] on textarea "-vleka kablov za pisarne na vzhodu -dovod kablov v govorilnice 2 in 3 in vezava…" at bounding box center [756, 227] width 1028 height 333
click at [256, 354] on textarea "-vleka kablov za pisarne na vzhodu -dovod kablov v govorilnice 2 in 3 in vezava…" at bounding box center [756, 227] width 1028 height 333
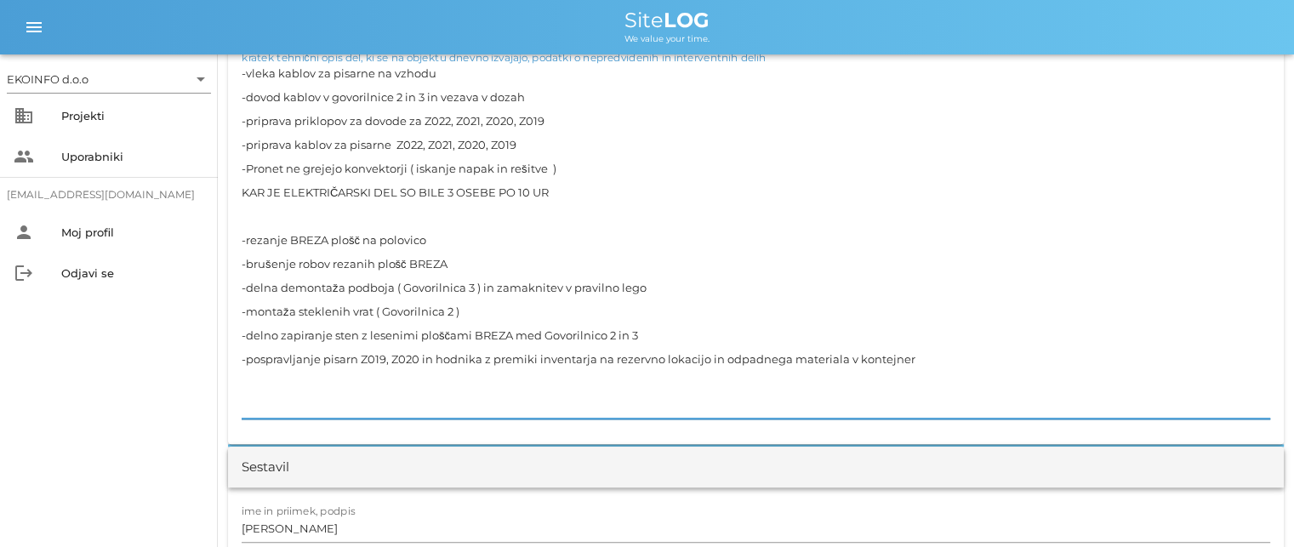
click at [932, 356] on textarea "-vleka kablov za pisarne na vzhodu -dovod kablov v govorilnice 2 in 3 in vezava…" at bounding box center [756, 239] width 1028 height 357
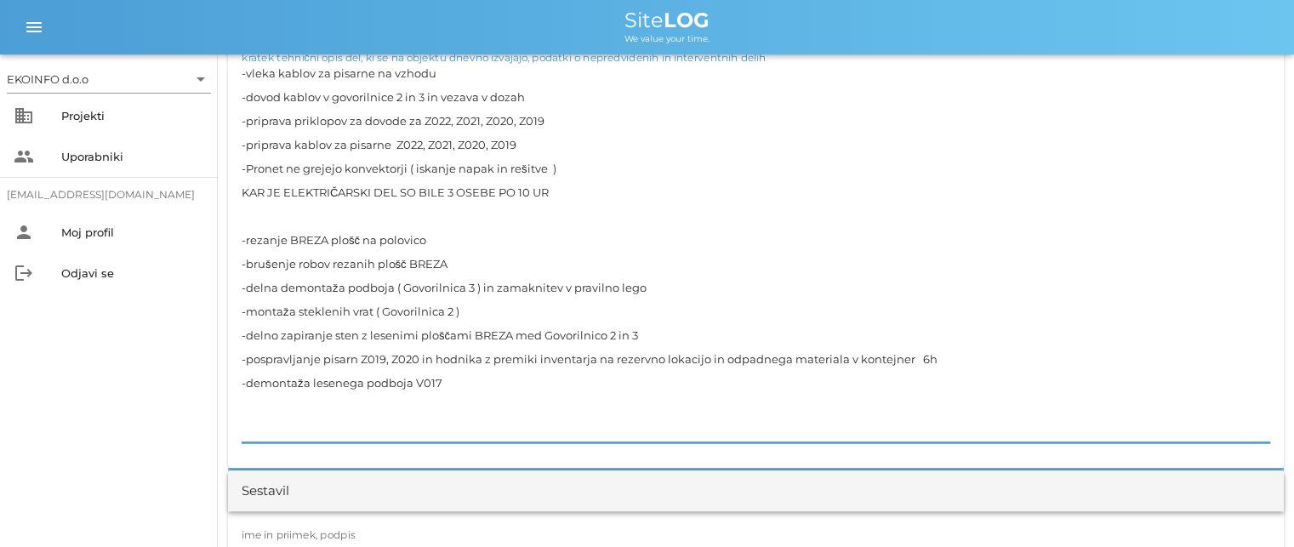
click at [253, 402] on textarea "-vleka kablov za pisarne na vzhodu -dovod kablov v govorilnice 2 in 3 in vezava…" at bounding box center [756, 251] width 1028 height 381
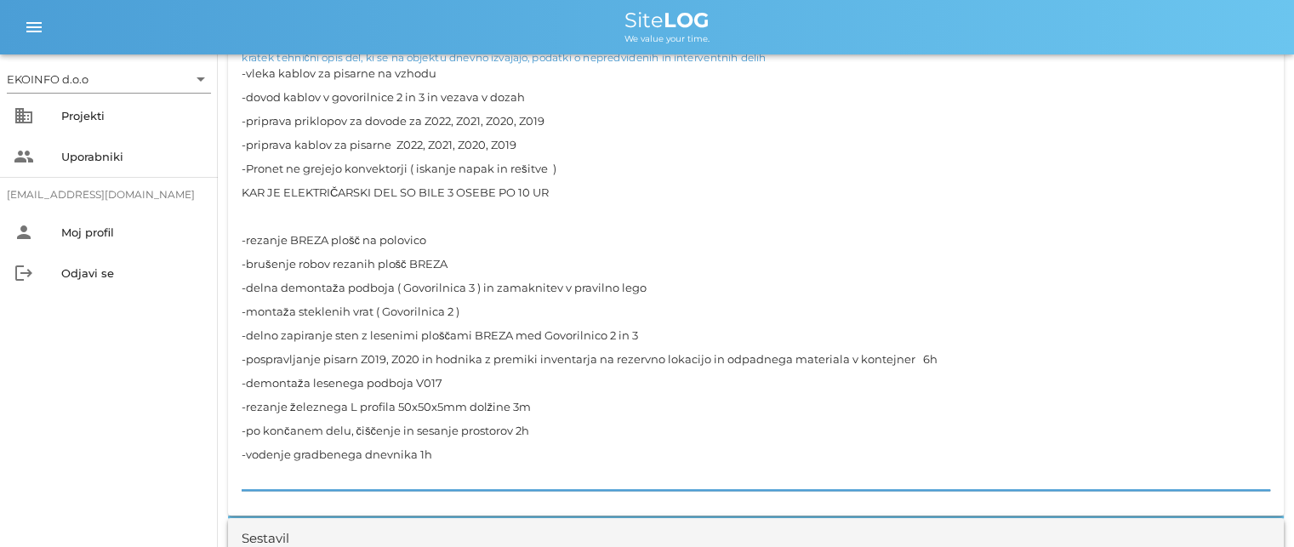
click at [531, 188] on textarea "-vleka kablov za pisarne na vzhodu -dovod kablov v govorilnice 2 in 3 in vezava…" at bounding box center [756, 275] width 1028 height 429
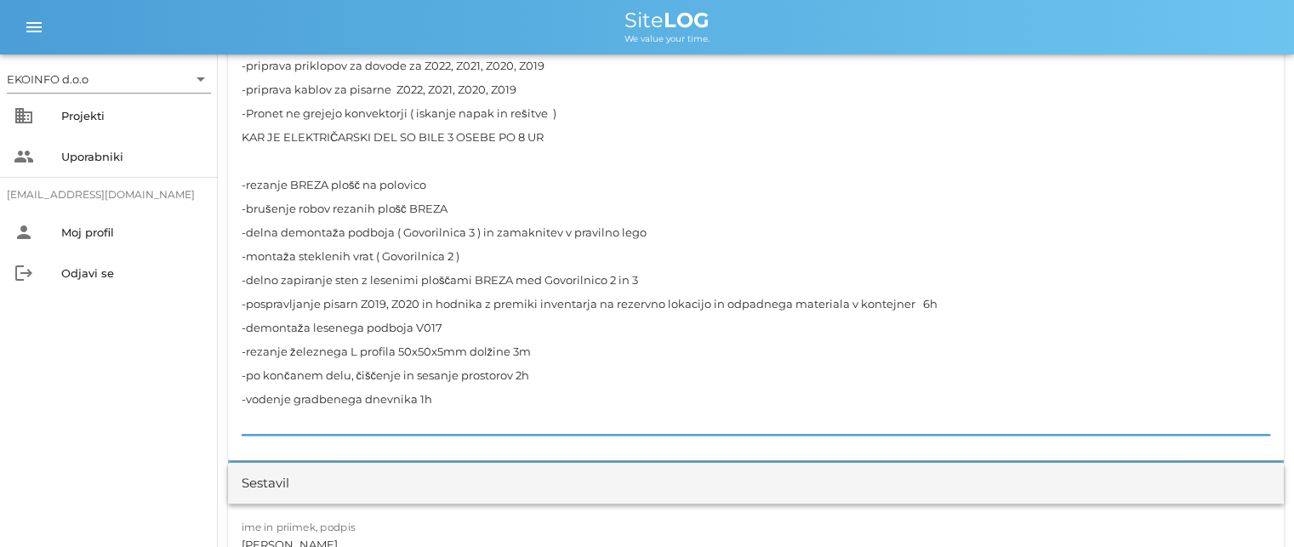
scroll to position [1749, 0]
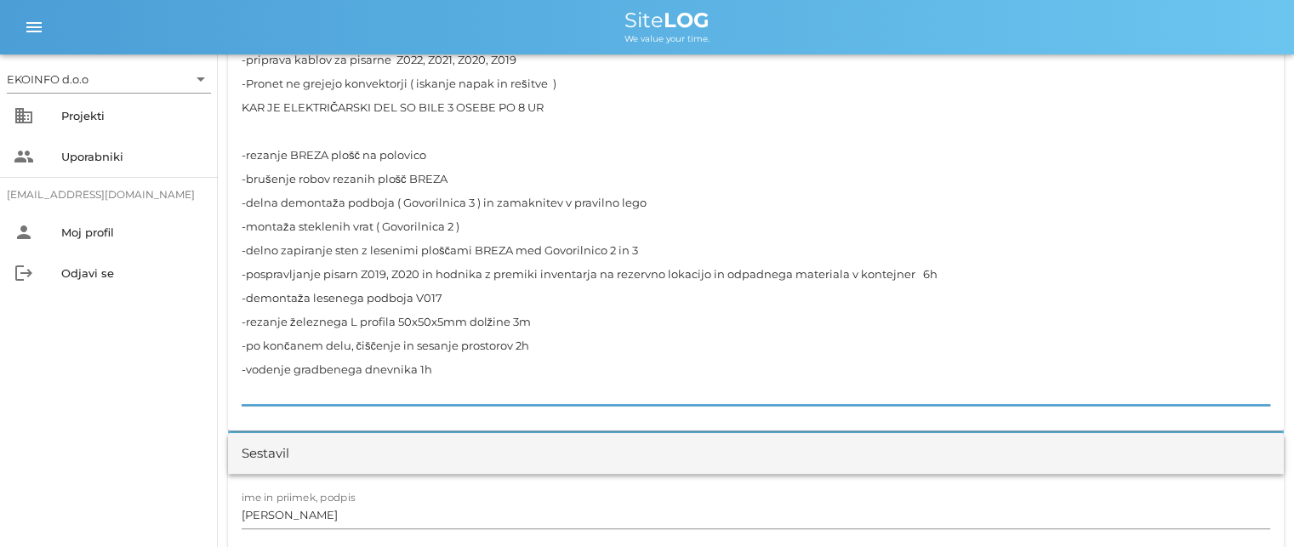
drag, startPoint x: 435, startPoint y: 365, endPoint x: 425, endPoint y: 385, distance: 22.8
click at [435, 365] on textarea "-vleka kablov za pisarne na vzhodu -dovod kablov v govorilnice 2 in 3 in vezava…" at bounding box center [756, 190] width 1028 height 429
type textarea "-vleka kablov za pisarne na vzhodu -dovod kablov v govorilnice 2 in 3 in vezava…"
click at [323, 512] on input "[PERSON_NAME]" at bounding box center [756, 514] width 1028 height 27
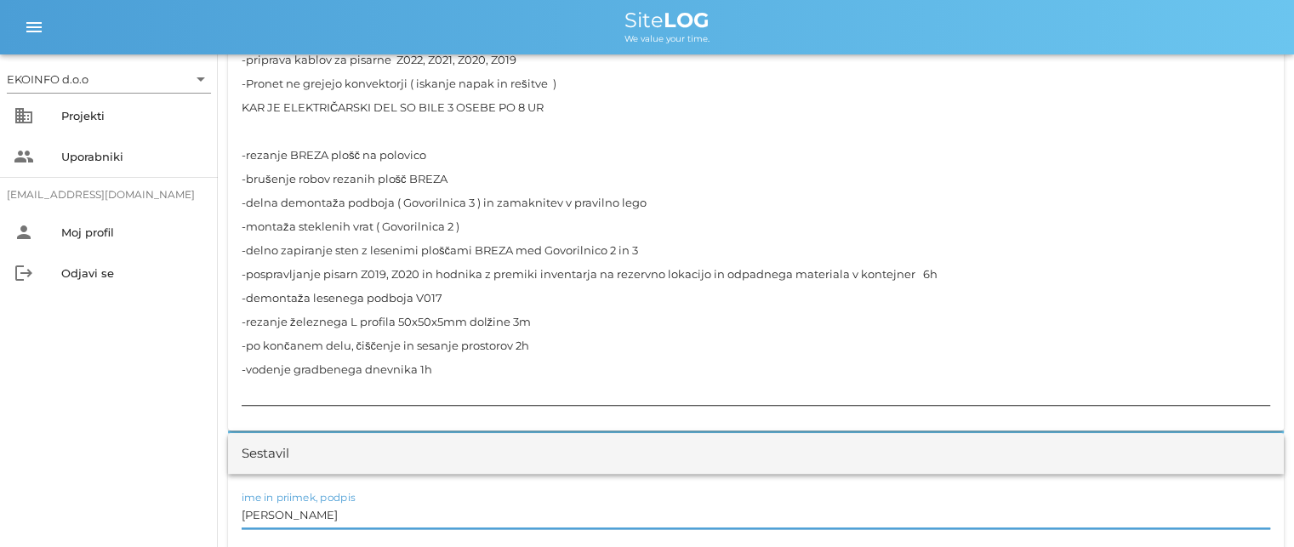
click at [269, 343] on textarea "-vleka kablov za pisarne na vzhodu -dovod kablov v govorilnice 2 in 3 in vezava…" at bounding box center [756, 190] width 1028 height 429
click at [323, 509] on input "[PERSON_NAME]" at bounding box center [756, 514] width 1028 height 27
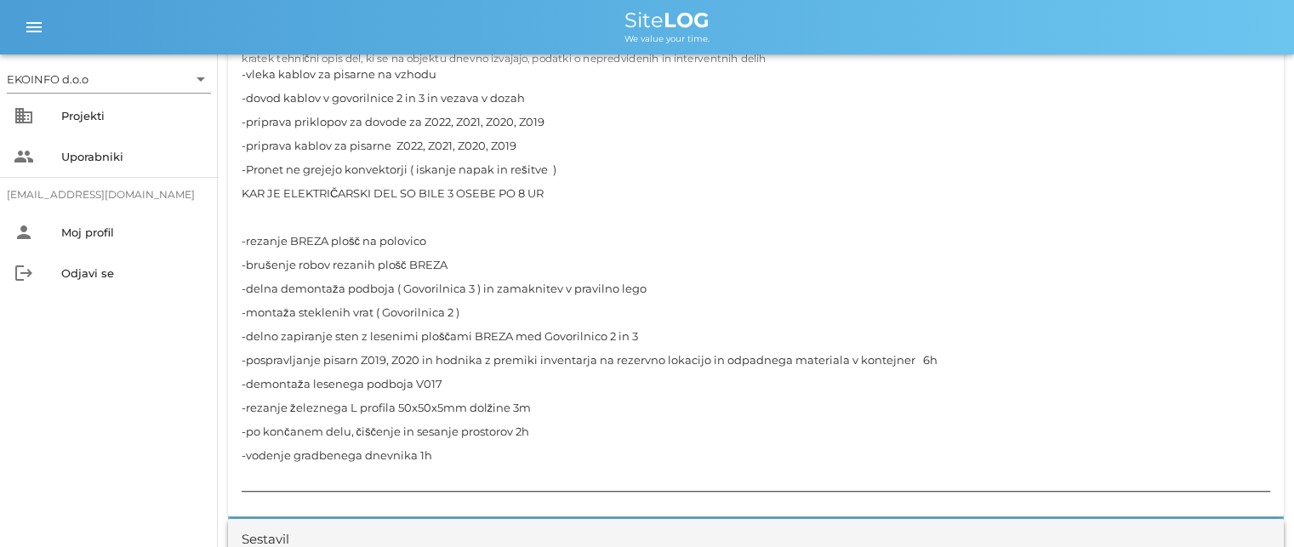
scroll to position [1664, 0]
